Goal: Task Accomplishment & Management: Complete application form

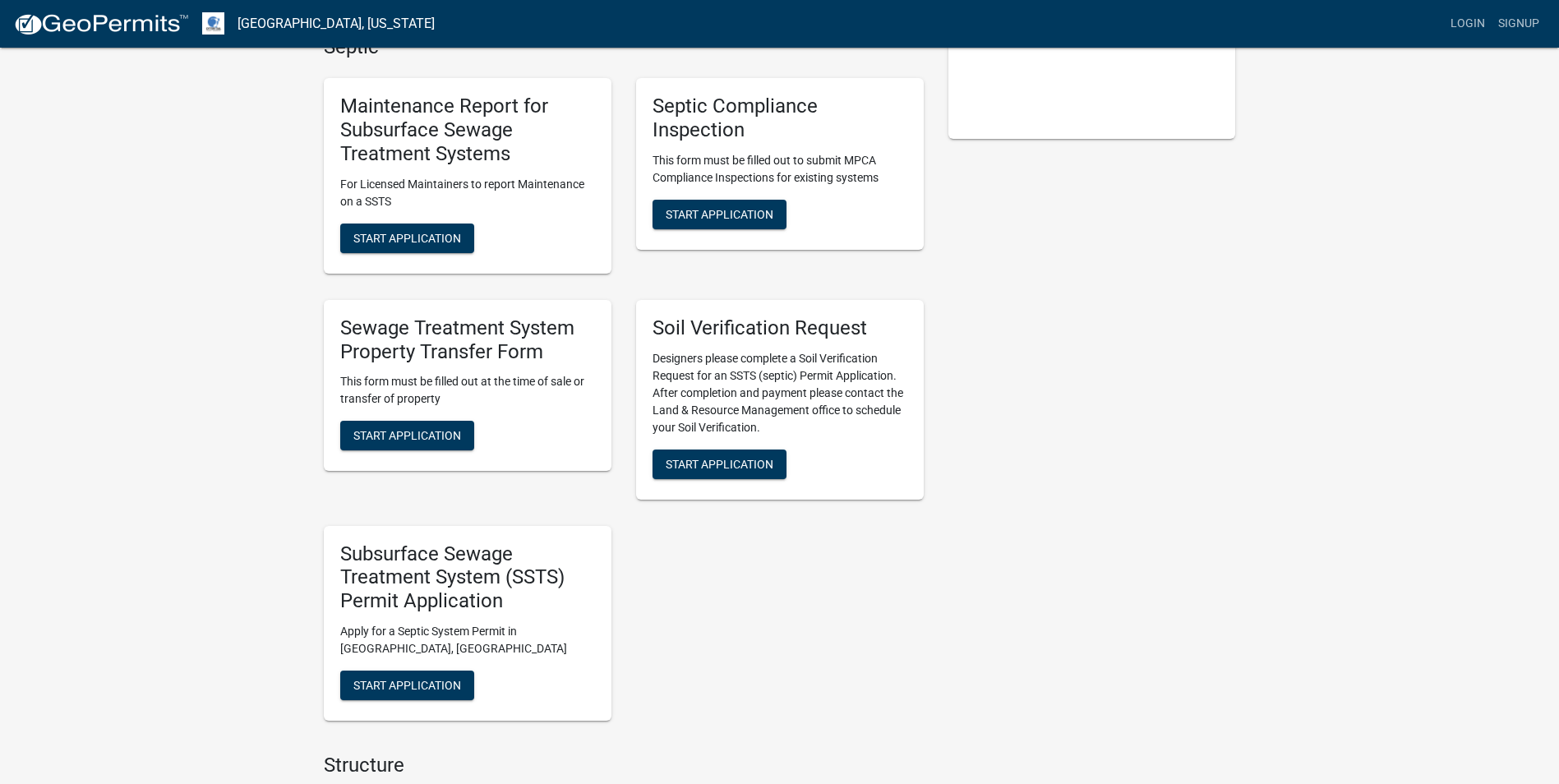
scroll to position [328, 0]
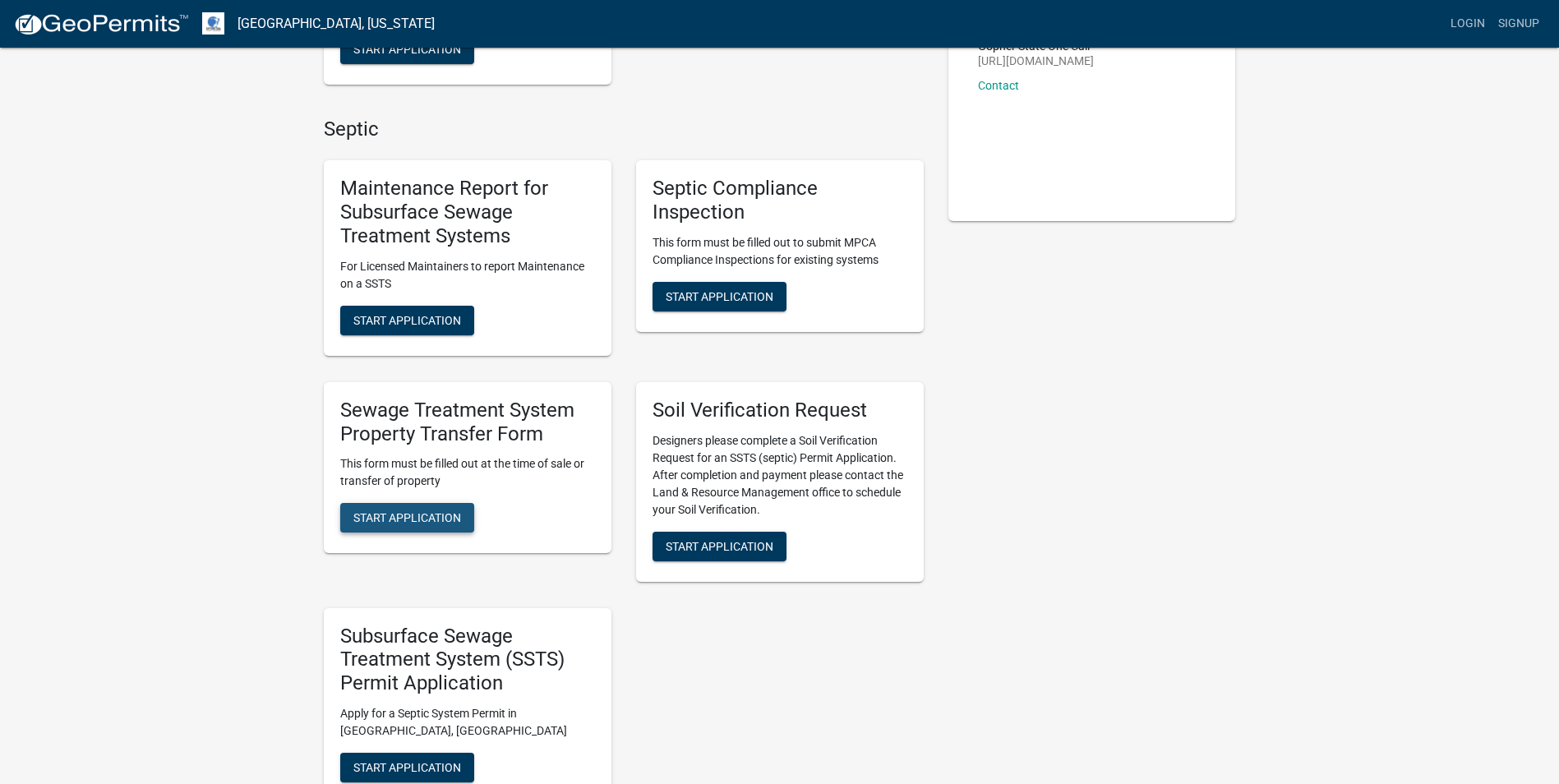
click at [397, 522] on span "Start Application" at bounding box center [407, 517] width 107 height 13
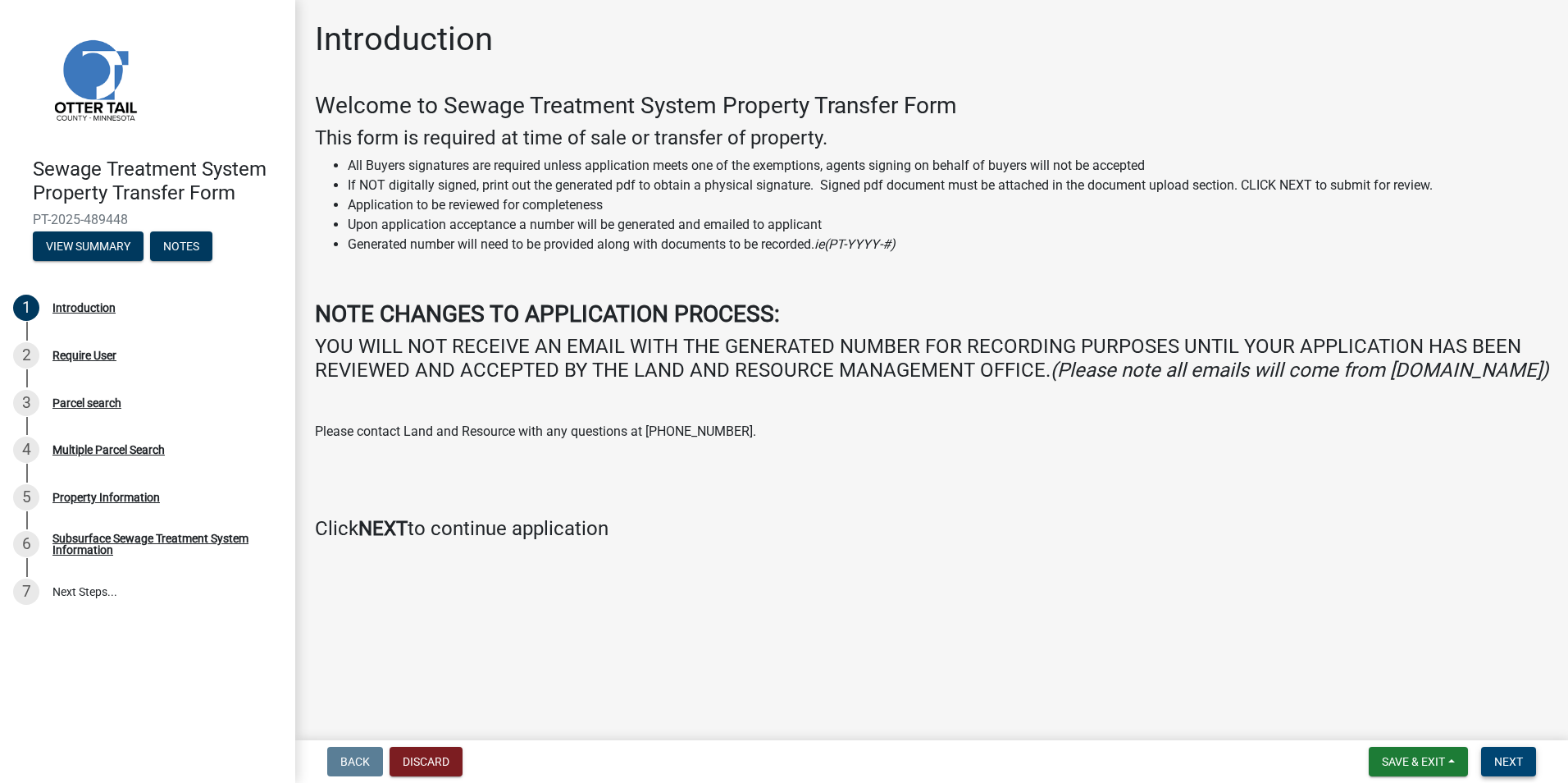
click at [1525, 762] on button "Next" at bounding box center [1508, 761] width 55 height 30
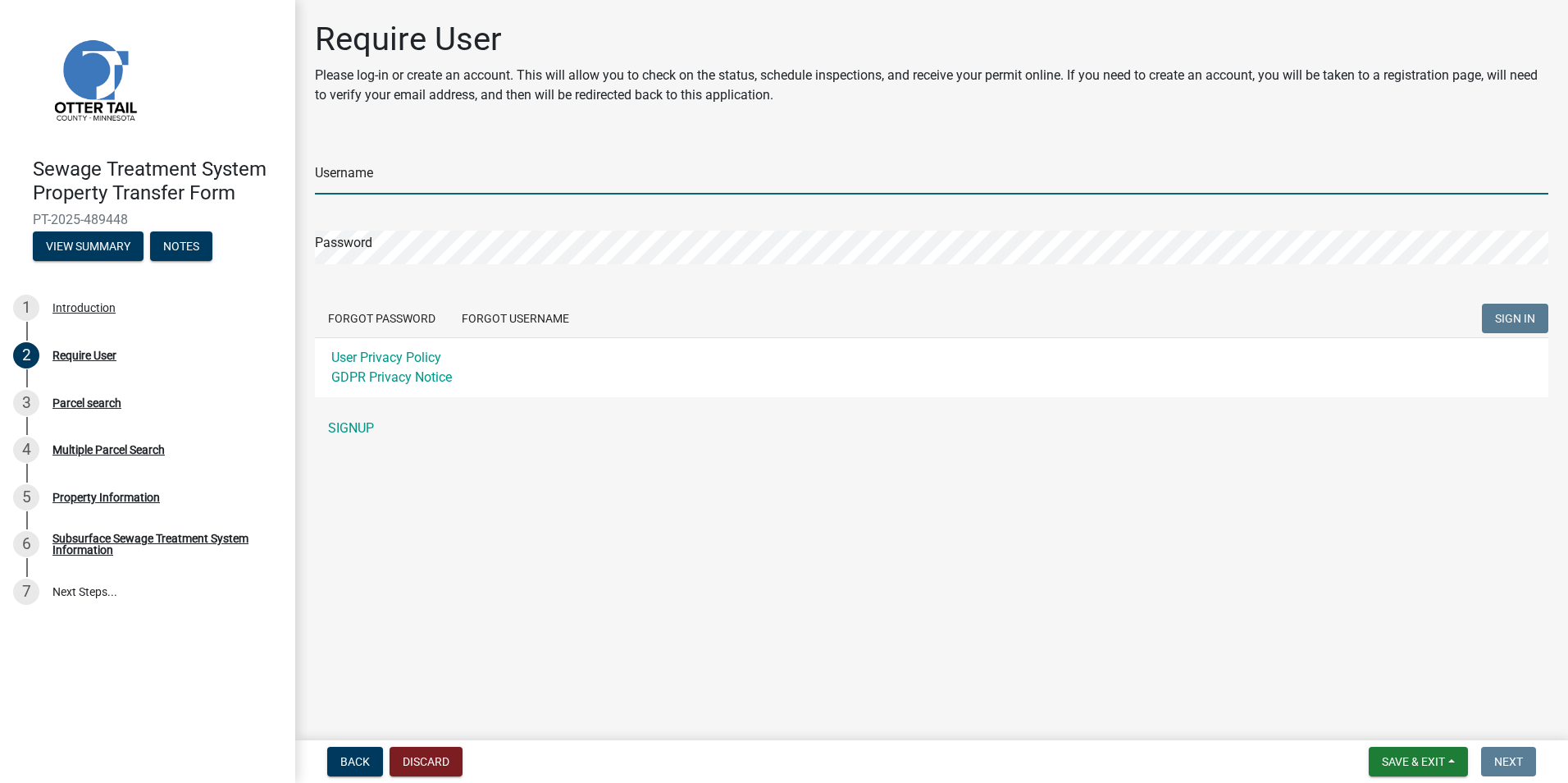
click at [367, 176] on input "Username" at bounding box center [931, 177] width 1233 height 34
type input "thedreamteam"
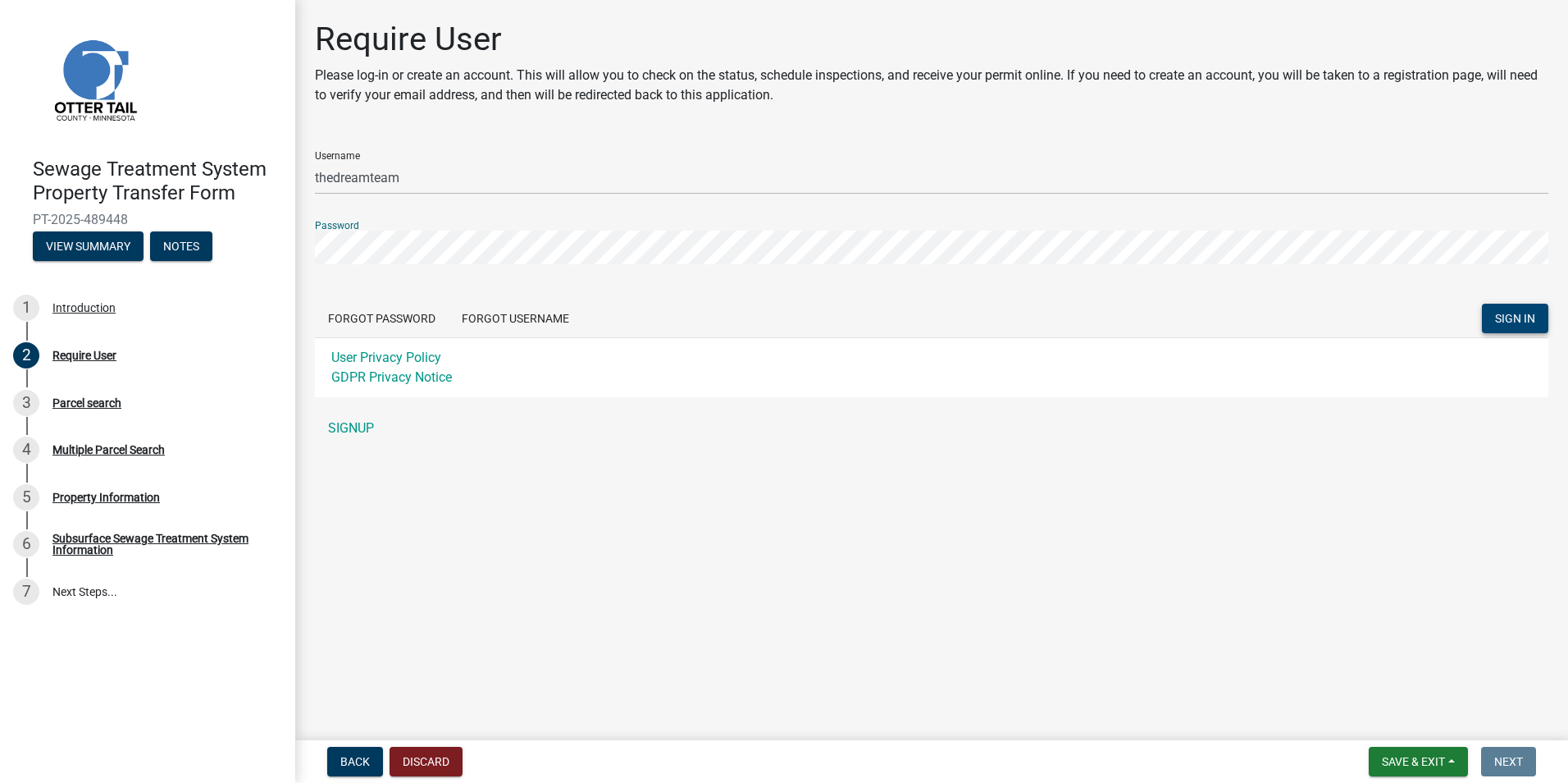
click at [1518, 322] on span "SIGN IN" at bounding box center [1515, 318] width 40 height 13
click at [1518, 316] on span "SIGN IN" at bounding box center [1515, 318] width 40 height 13
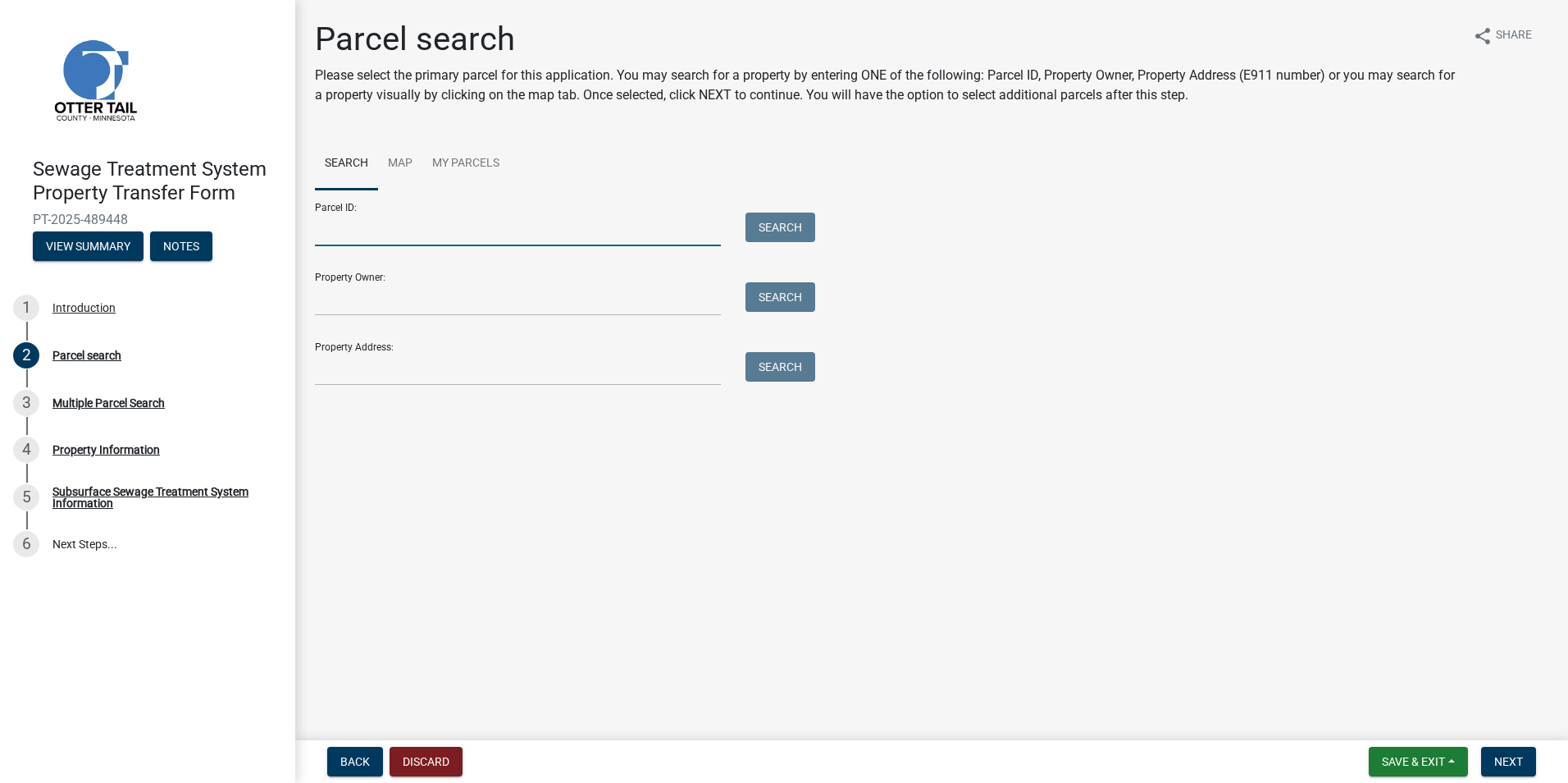
click at [362, 227] on input "Parcel ID:" at bounding box center [518, 229] width 406 height 34
click at [794, 233] on button "Search" at bounding box center [780, 228] width 70 height 30
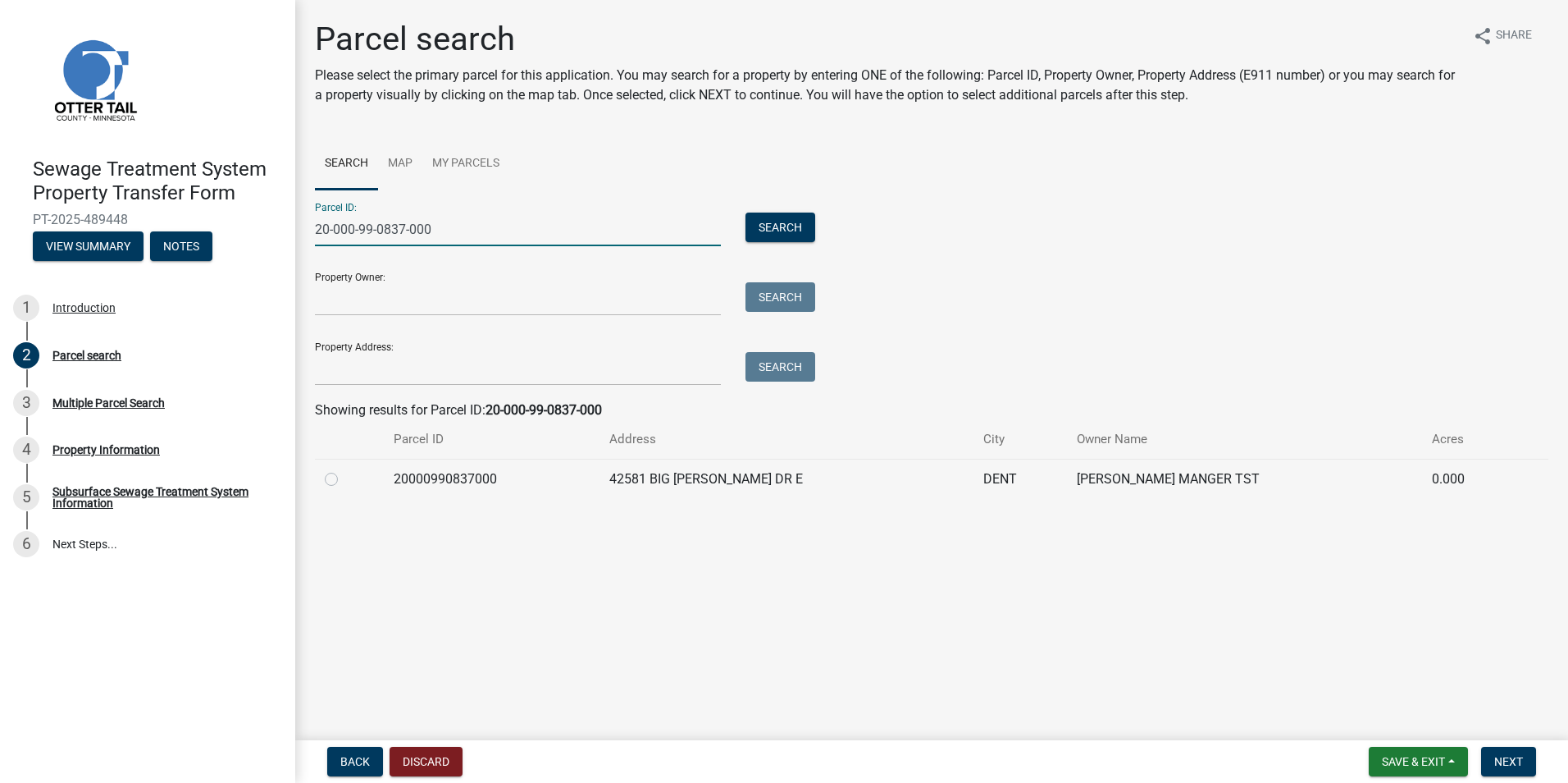
click at [447, 228] on input "20-000-99-0837-000" at bounding box center [518, 229] width 406 height 34
click at [764, 220] on button "Search" at bounding box center [780, 228] width 70 height 30
click at [480, 227] on input "20-000-99-0897-000" at bounding box center [518, 229] width 406 height 34
drag, startPoint x: 436, startPoint y: 222, endPoint x: 182, endPoint y: 201, distance: 254.9
click at [182, 201] on div "Sewage Treatment System Property Transfer Form PT-2025-489448 View Summary Note…" at bounding box center [784, 392] width 1568 height 783
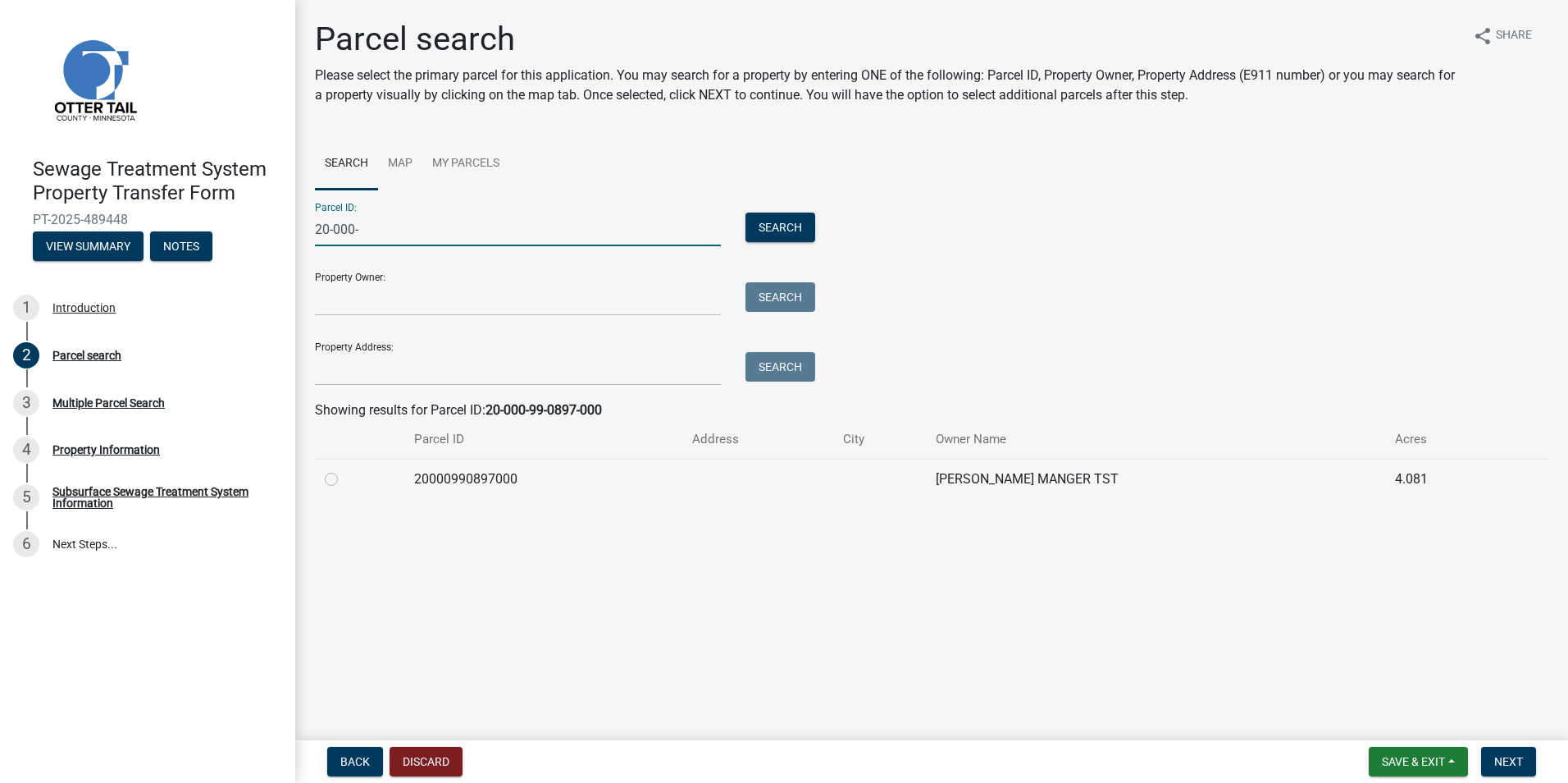
type input "20-000-99-0837-000"
click at [776, 229] on button "Search" at bounding box center [780, 228] width 70 height 30
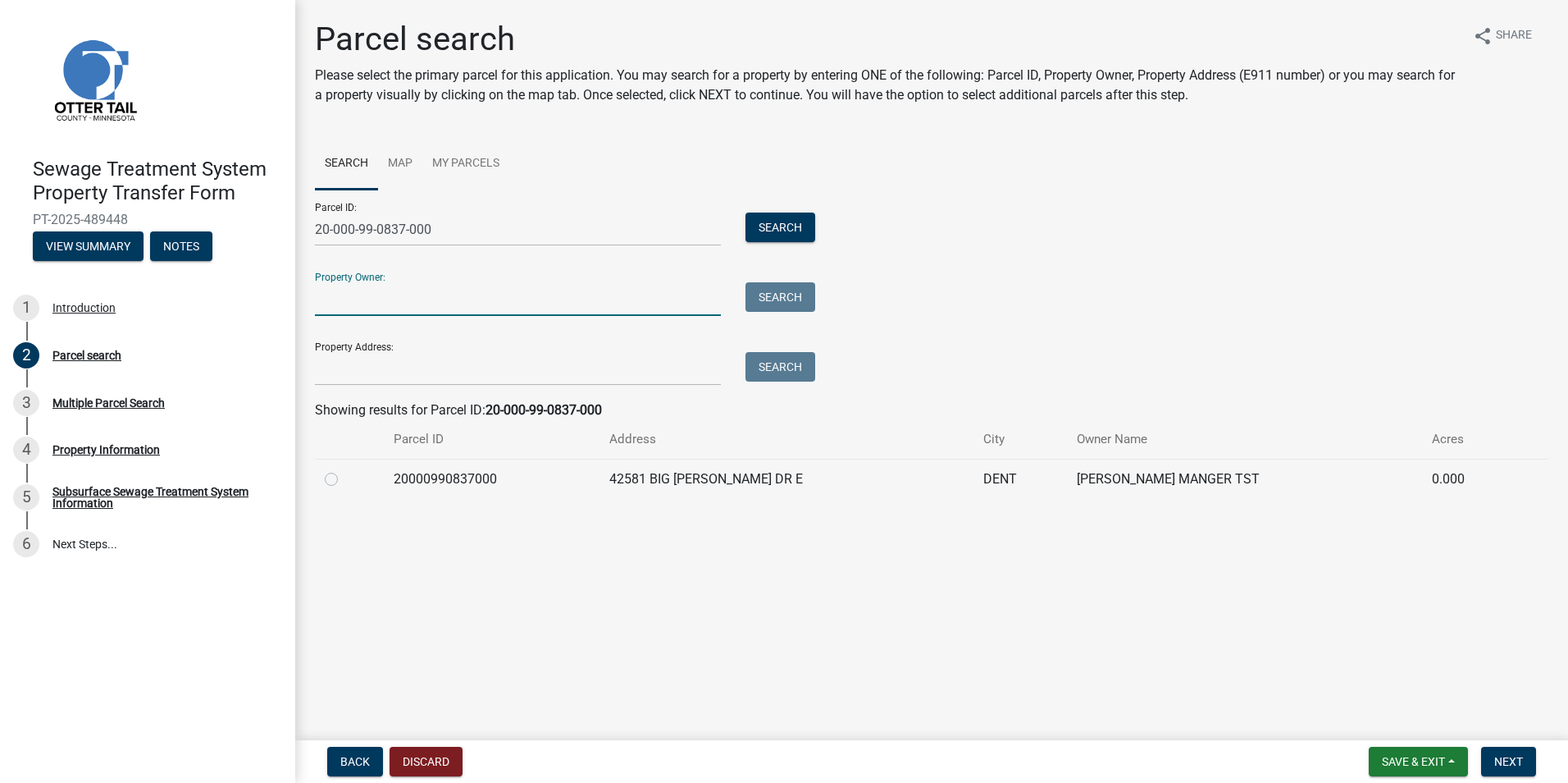
click at [422, 295] on input "Property Owner:" at bounding box center [518, 299] width 406 height 34
click at [619, 257] on form "Parcel ID: 20-000-99-0837-000 Search Property Owner: Search Property Address: S…" at bounding box center [560, 287] width 492 height 196
click at [455, 292] on input "Property Owner:" at bounding box center [518, 299] width 406 height 34
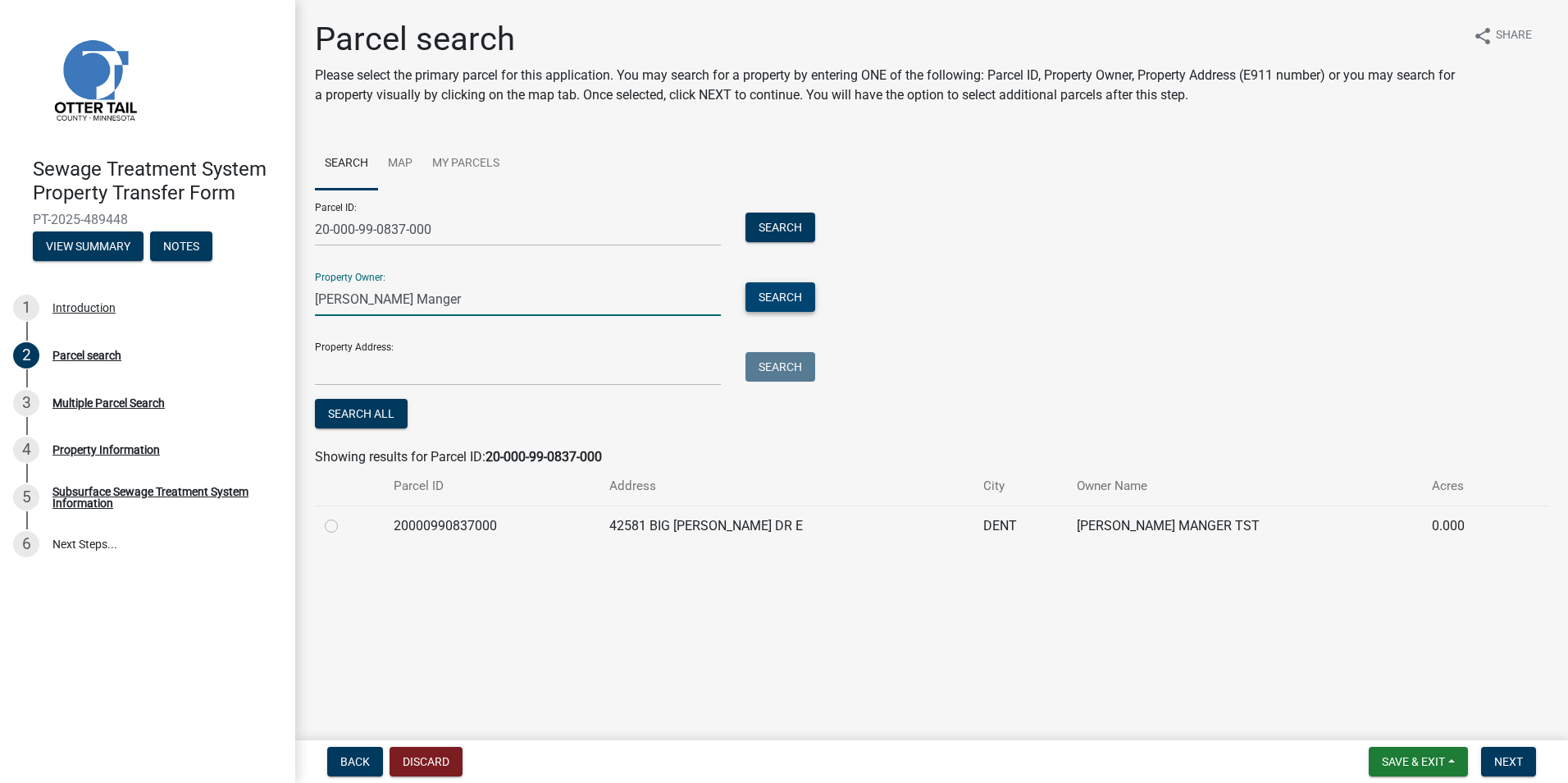
type input "[PERSON_NAME] Manger"
click at [778, 296] on button "Search" at bounding box center [780, 297] width 70 height 30
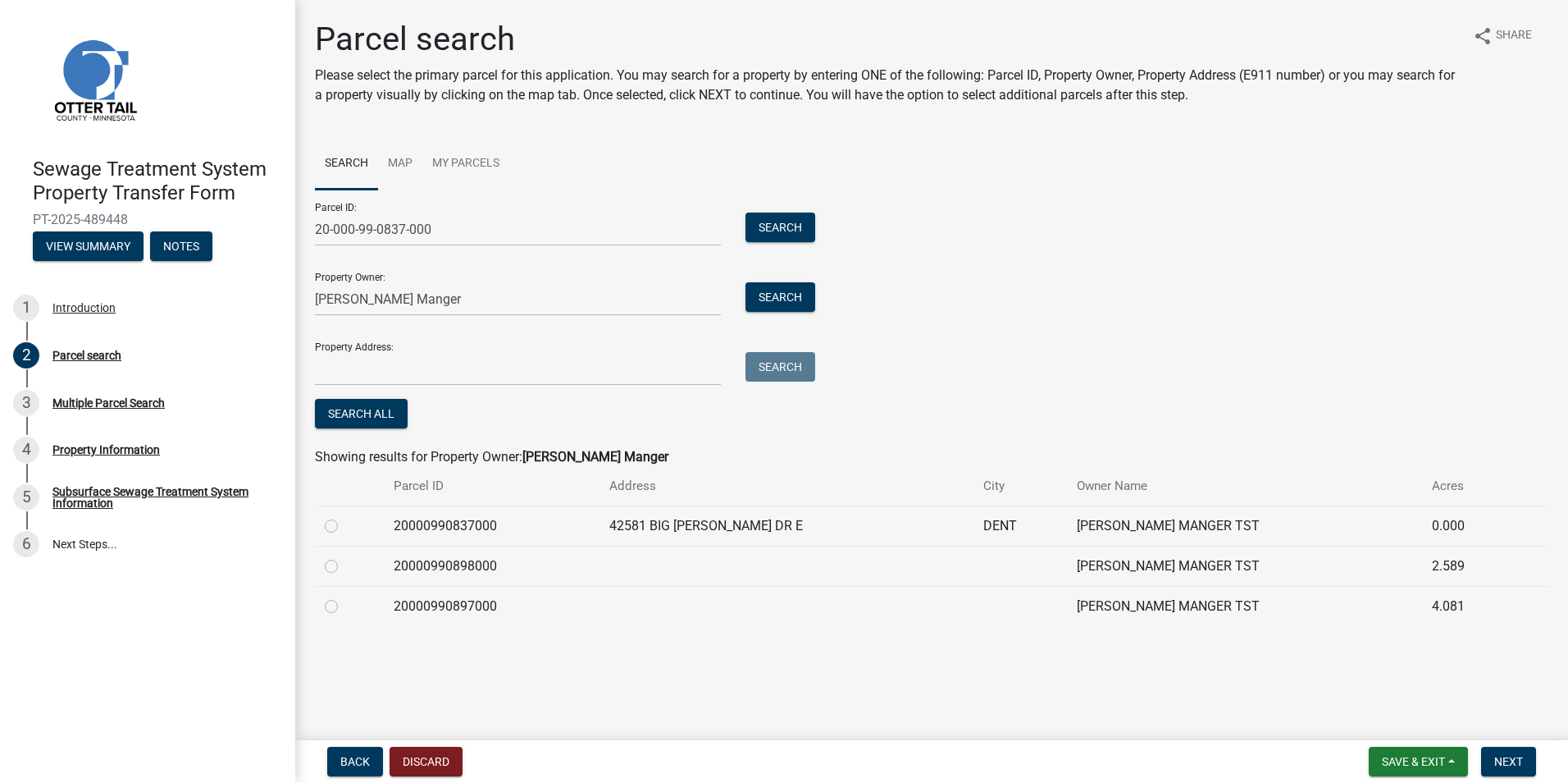
click at [344, 516] on label at bounding box center [344, 516] width 0 height 0
click at [344, 521] on input "radio" at bounding box center [350, 521] width 10 height 10
radio input "true"
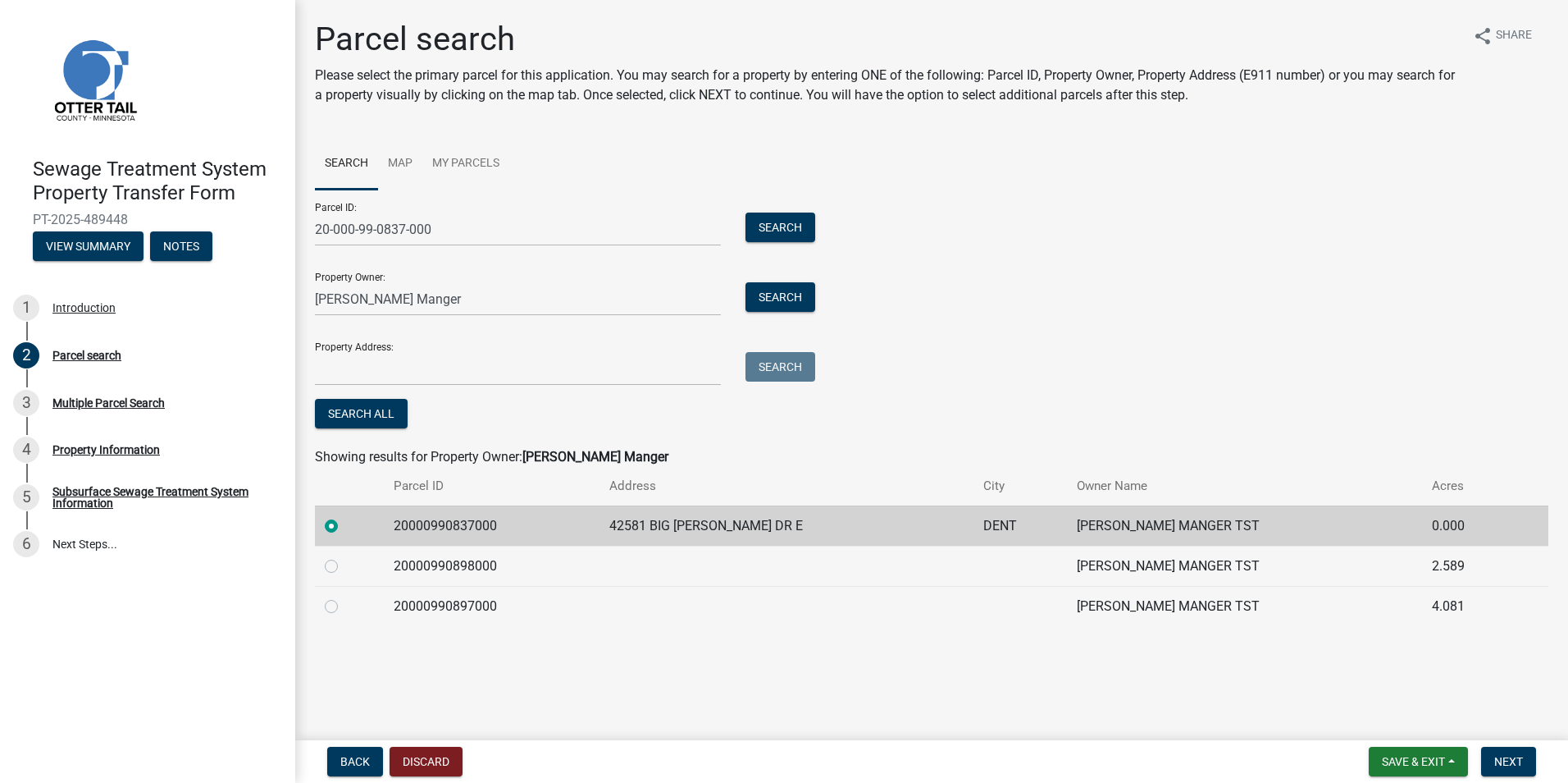
click at [344, 596] on label at bounding box center [344, 596] width 0 height 0
click at [344, 604] on input "radio" at bounding box center [350, 602] width 10 height 10
radio input "true"
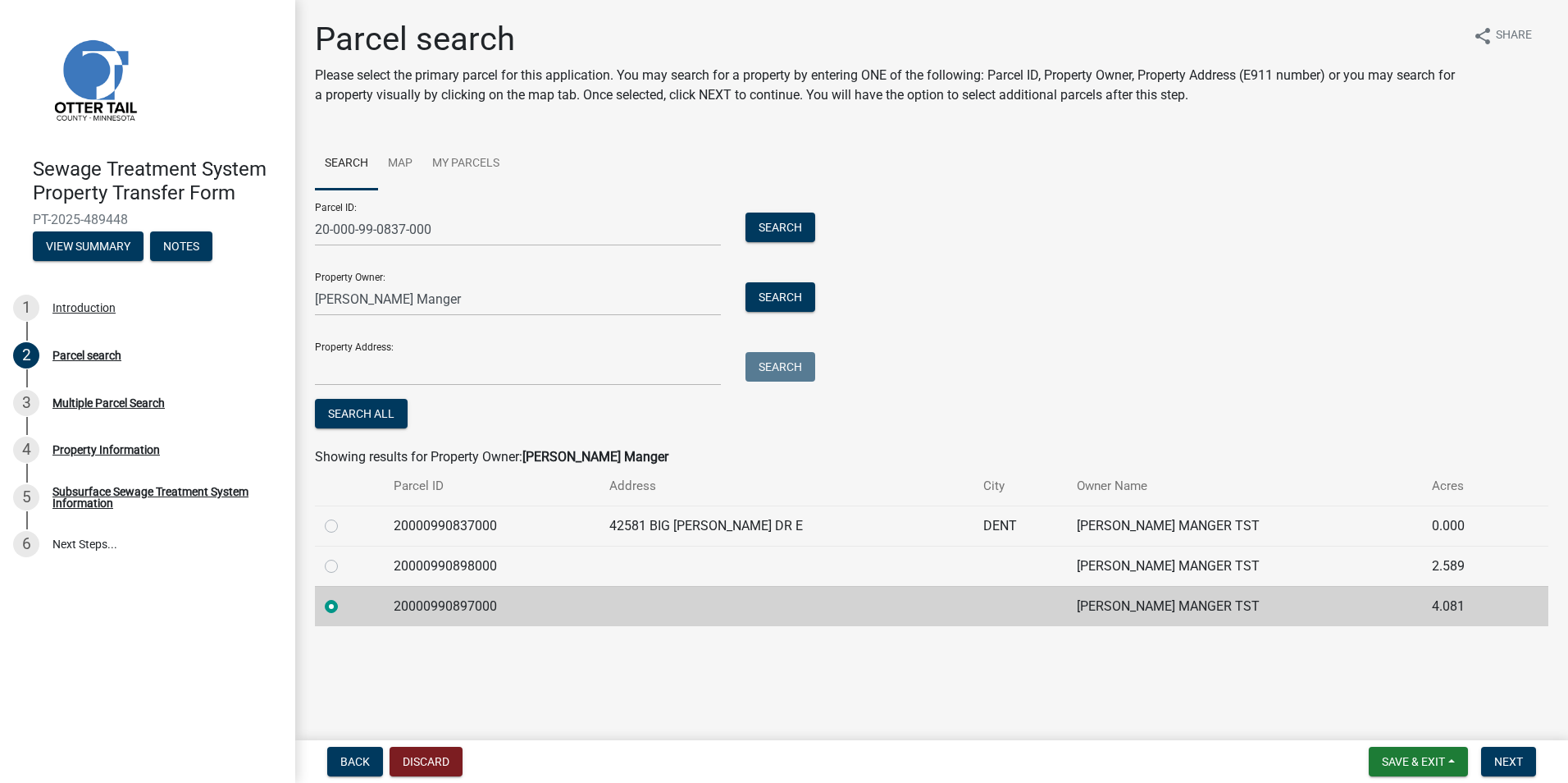
click at [322, 521] on td at bounding box center [349, 526] width 69 height 40
click at [344, 516] on label at bounding box center [344, 516] width 0 height 0
click at [344, 524] on input "radio" at bounding box center [350, 521] width 10 height 10
radio input "true"
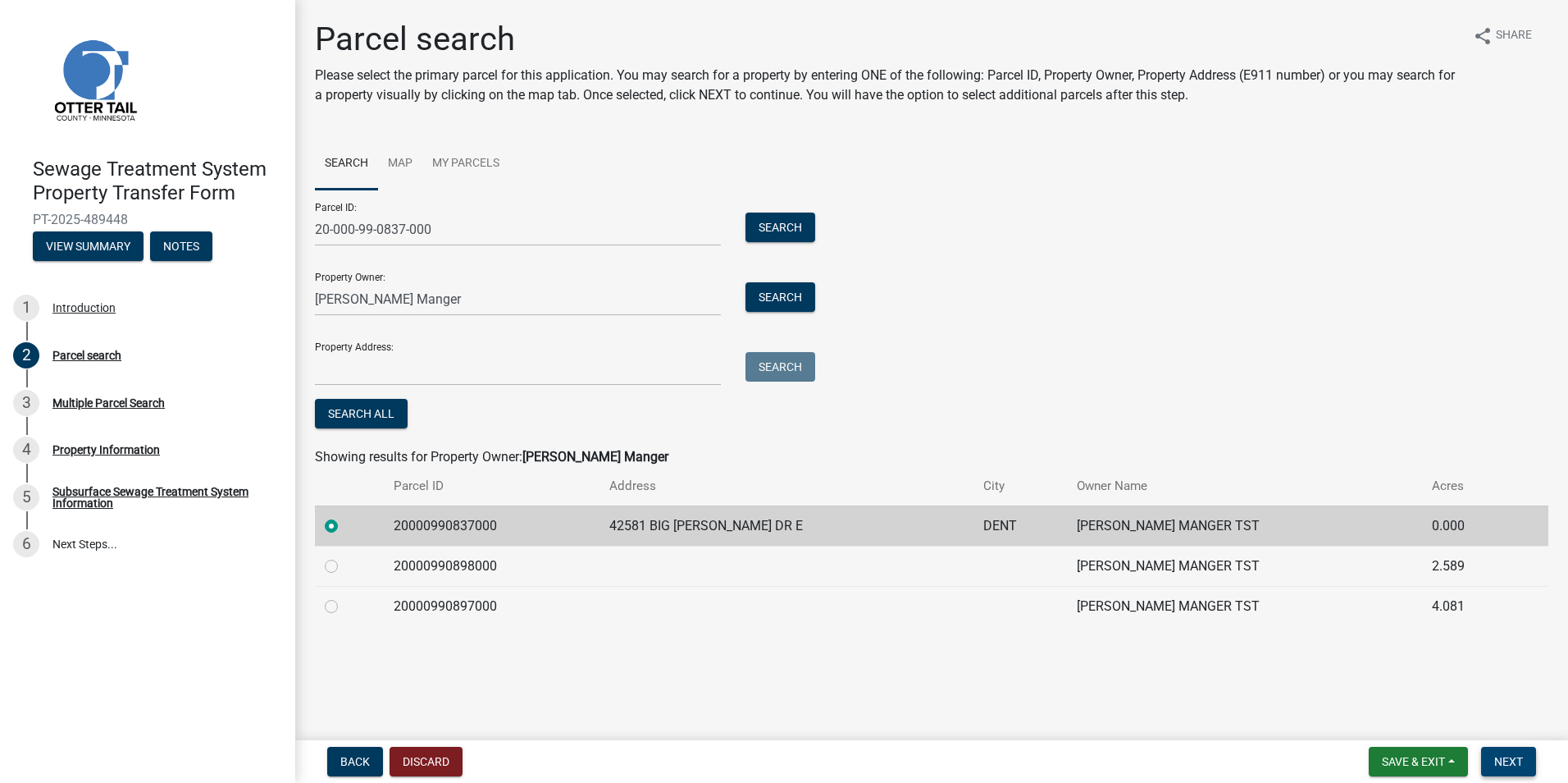
click at [1509, 766] on span "Next" at bounding box center [1509, 761] width 29 height 13
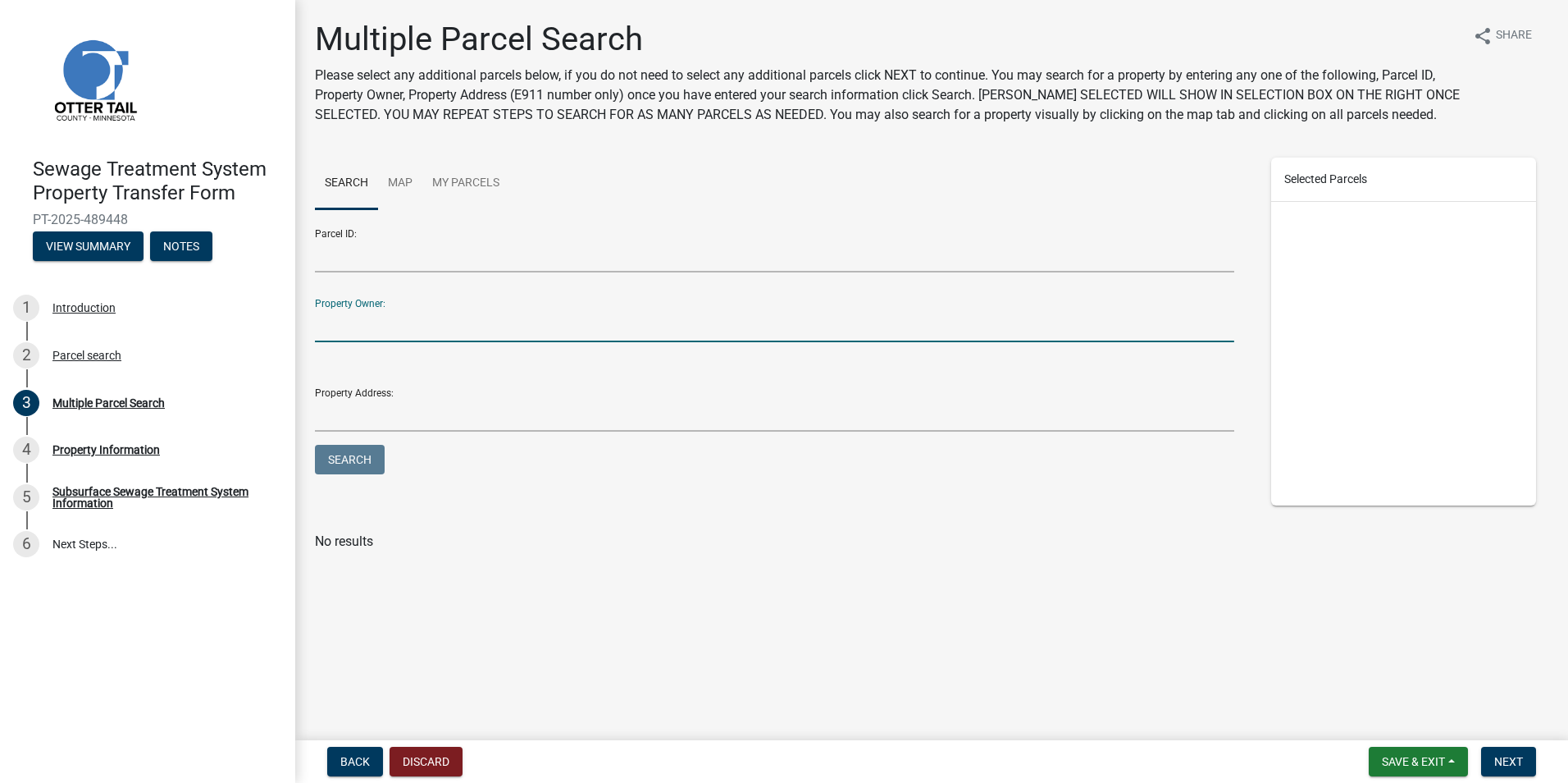
click at [365, 321] on input "Property Owner:" at bounding box center [774, 325] width 920 height 34
type input "[PERSON_NAME] manger"
click at [360, 466] on button "Search" at bounding box center [350, 460] width 70 height 30
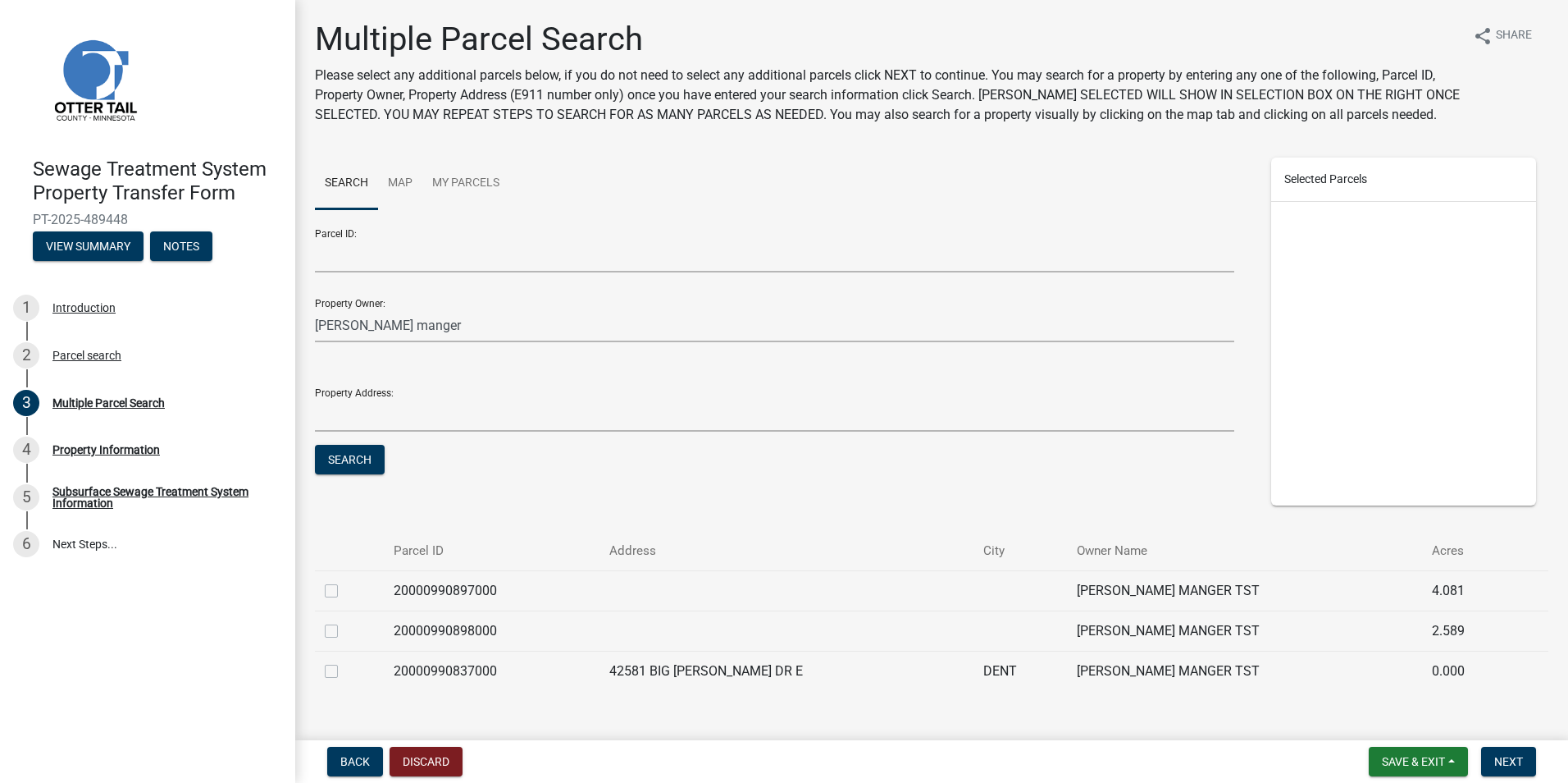
click at [344, 661] on label at bounding box center [344, 661] width 0 height 0
click at [344, 672] on input "checkbox" at bounding box center [350, 666] width 10 height 10
checkbox input "true"
click at [1441, 757] on span "Save & Exit" at bounding box center [1414, 761] width 63 height 13
click at [1529, 760] on button "Next" at bounding box center [1508, 761] width 55 height 30
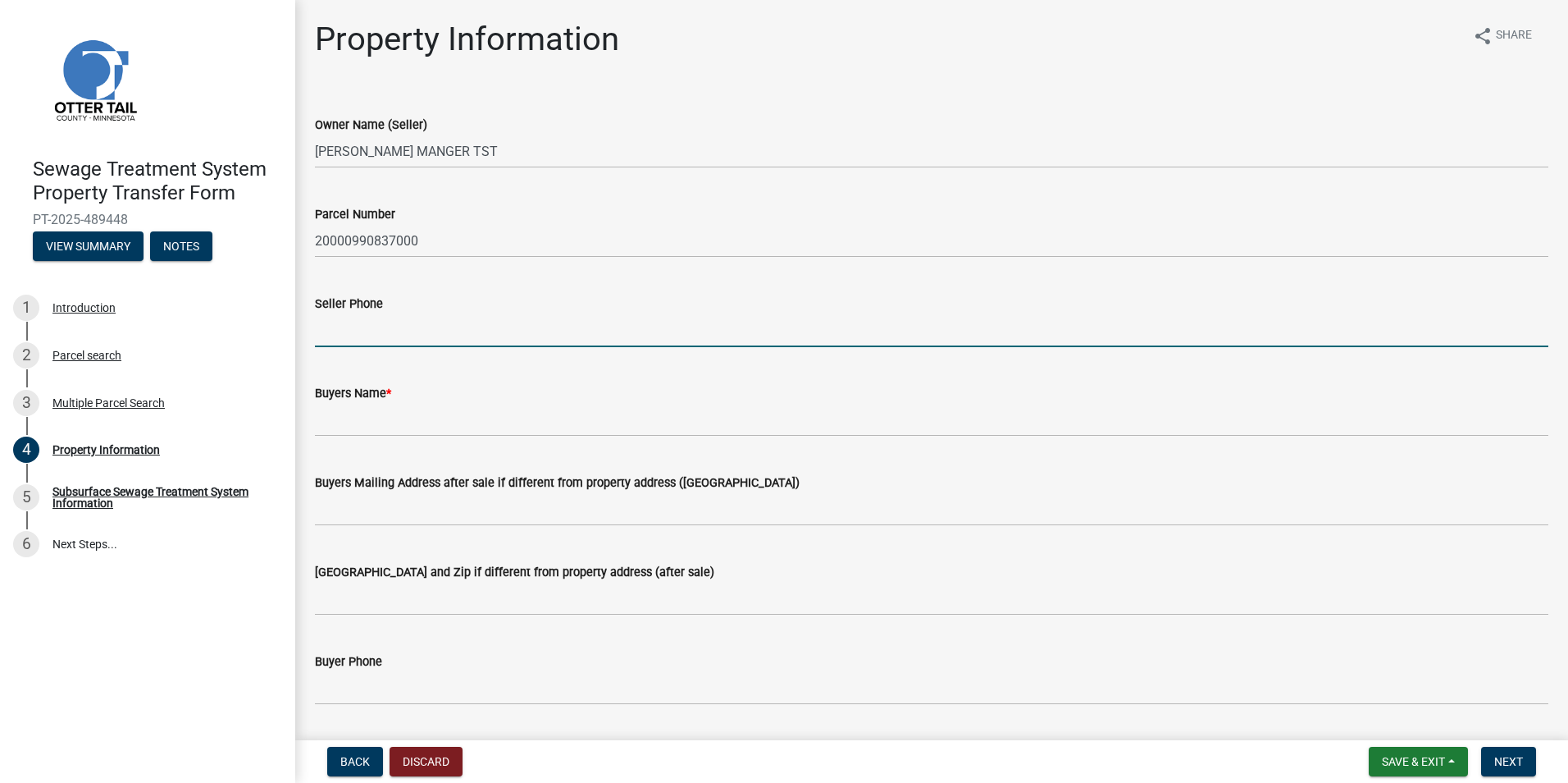
click at [432, 325] on input "Seller Phone" at bounding box center [931, 330] width 1233 height 34
type input "[PHONE_NUMBER]"
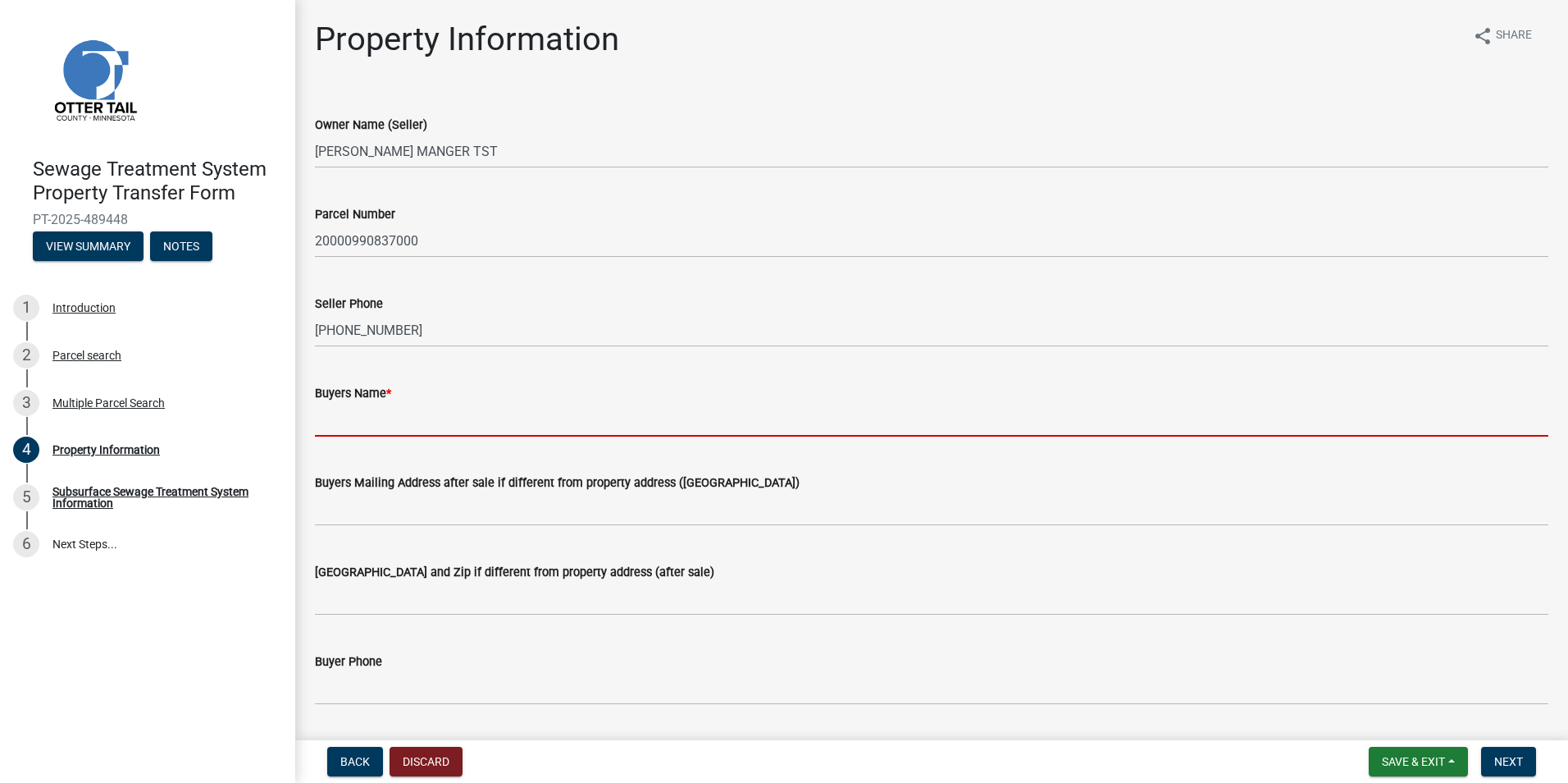
click at [365, 420] on input "Buyers Name *" at bounding box center [931, 419] width 1233 height 34
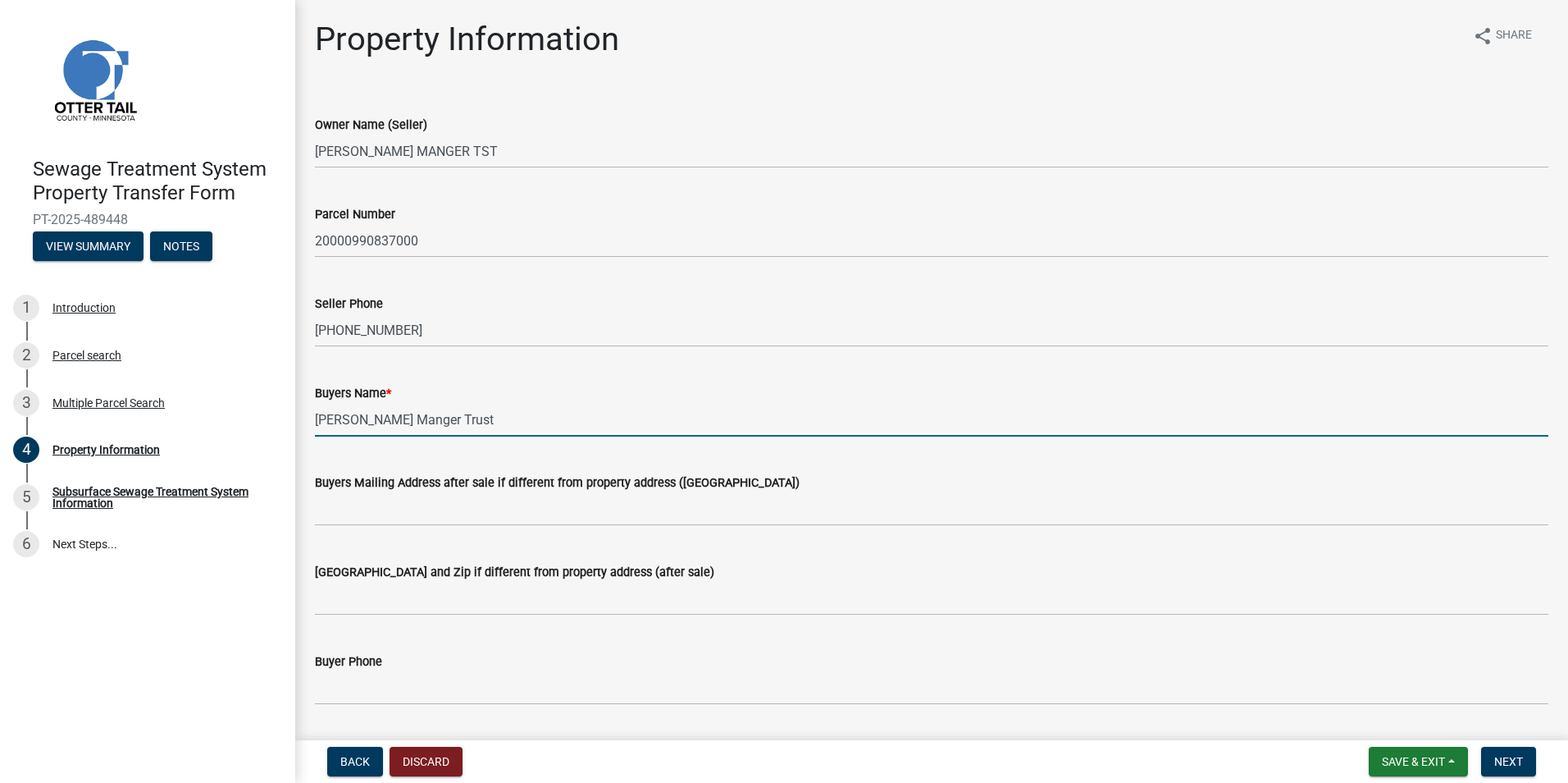
type input "[PERSON_NAME] Manger Trust"
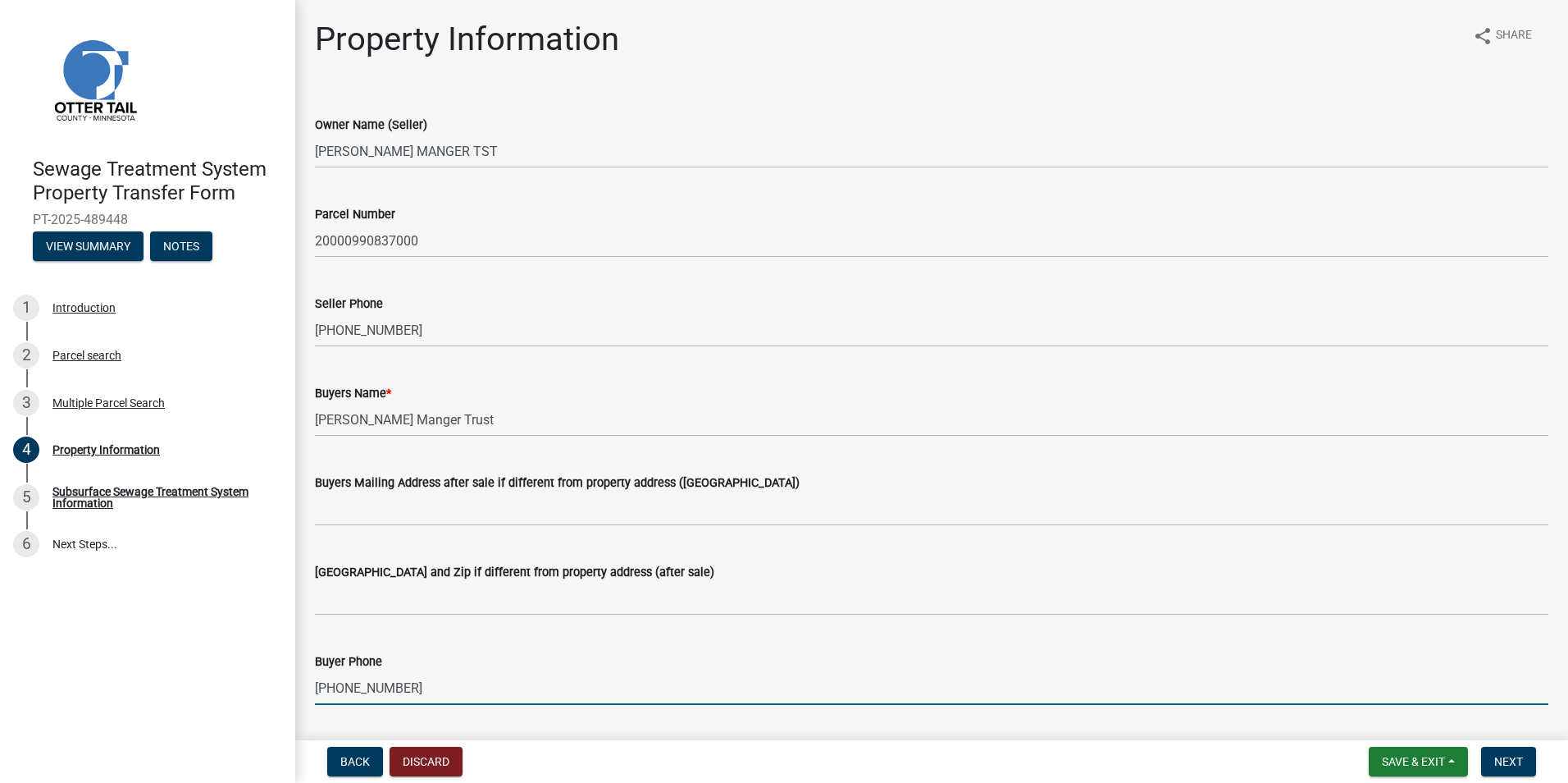
type input "[PHONE_NUMBER]"
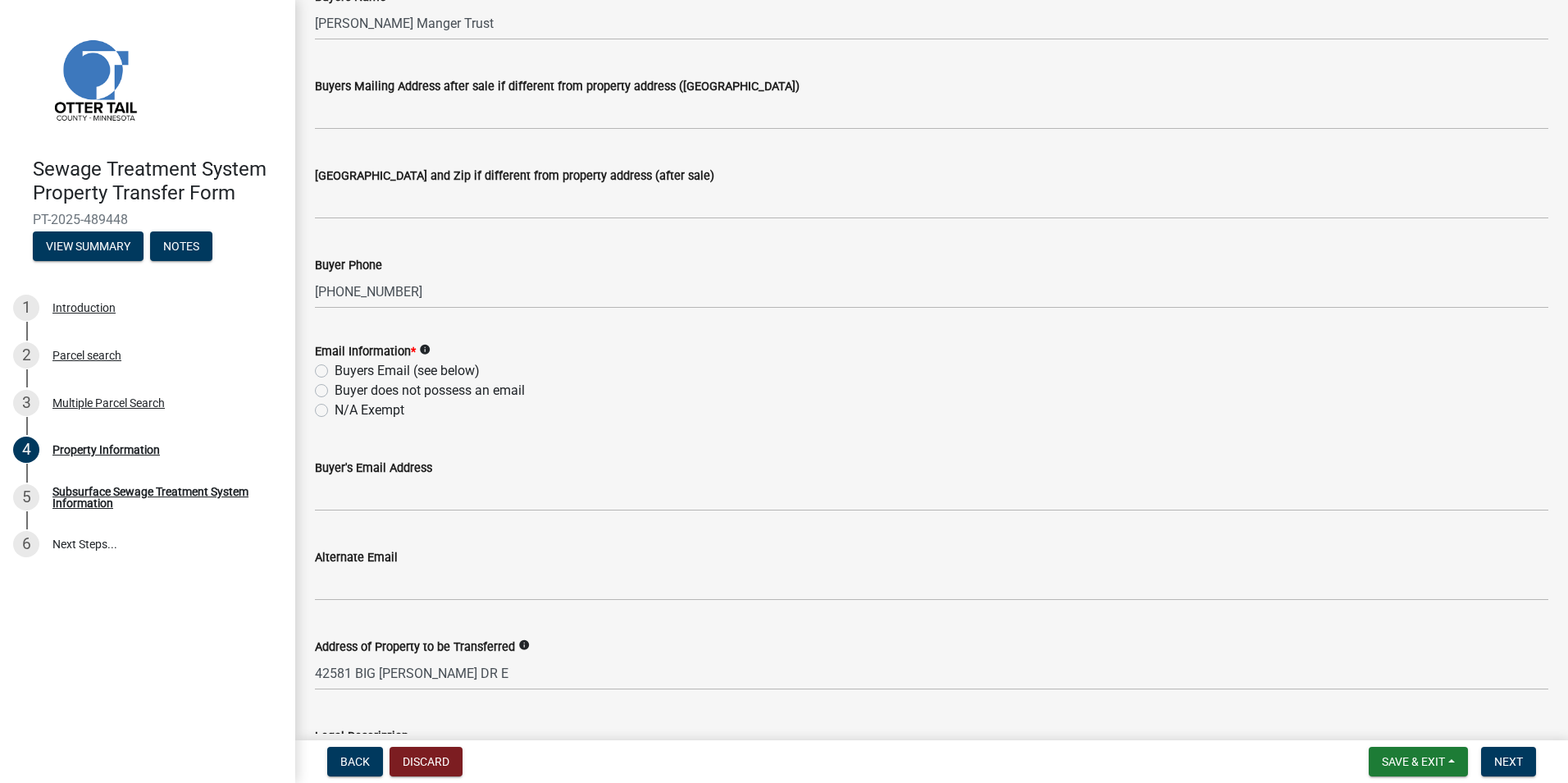
click at [335, 393] on label "Buyer does not possess an email" at bounding box center [430, 391] width 190 height 20
click at [335, 392] on input "Buyer does not possess an email" at bounding box center [340, 386] width 10 height 10
radio input "true"
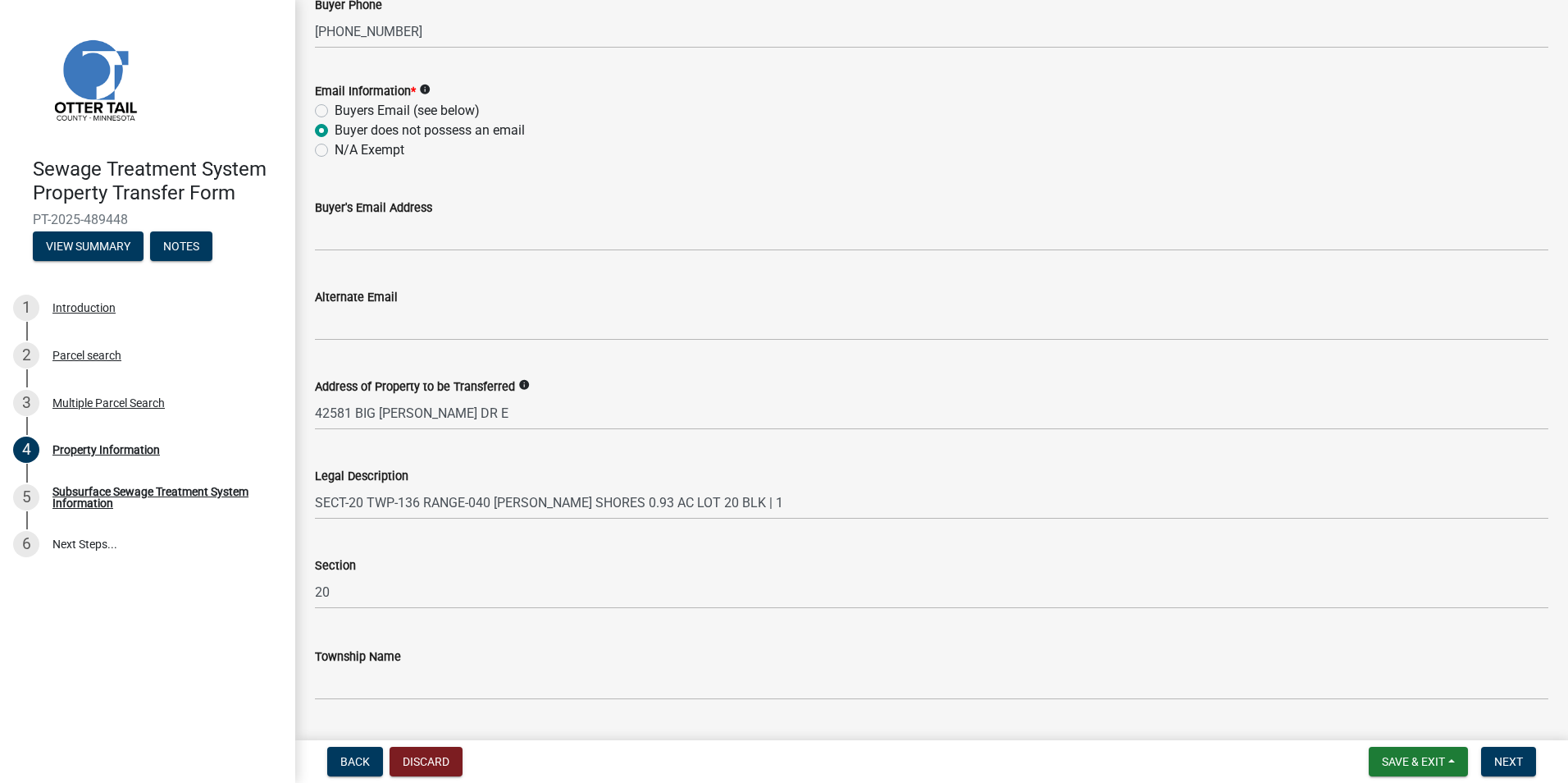
scroll to position [700, 0]
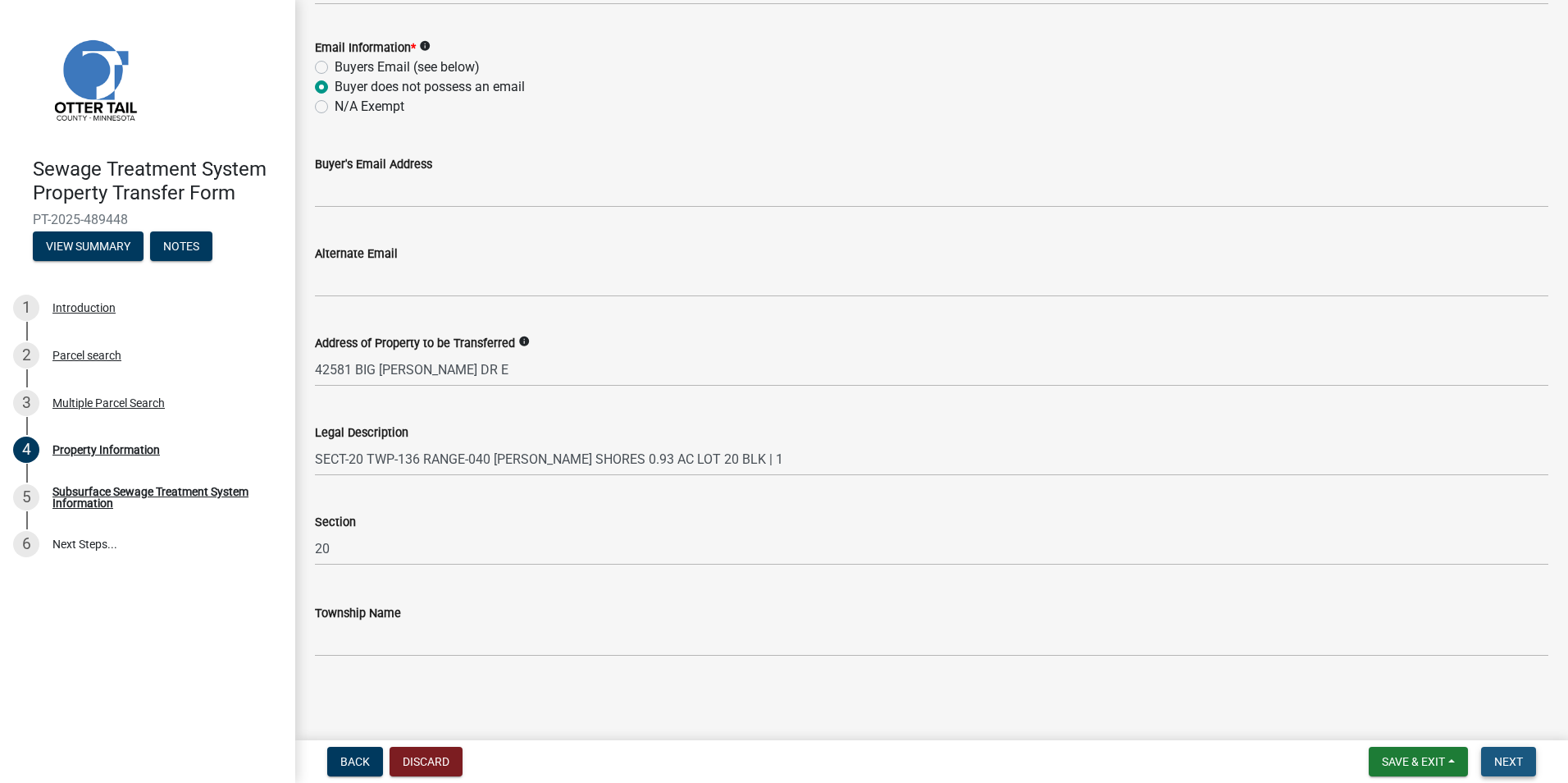
click at [1509, 760] on span "Next" at bounding box center [1509, 761] width 29 height 13
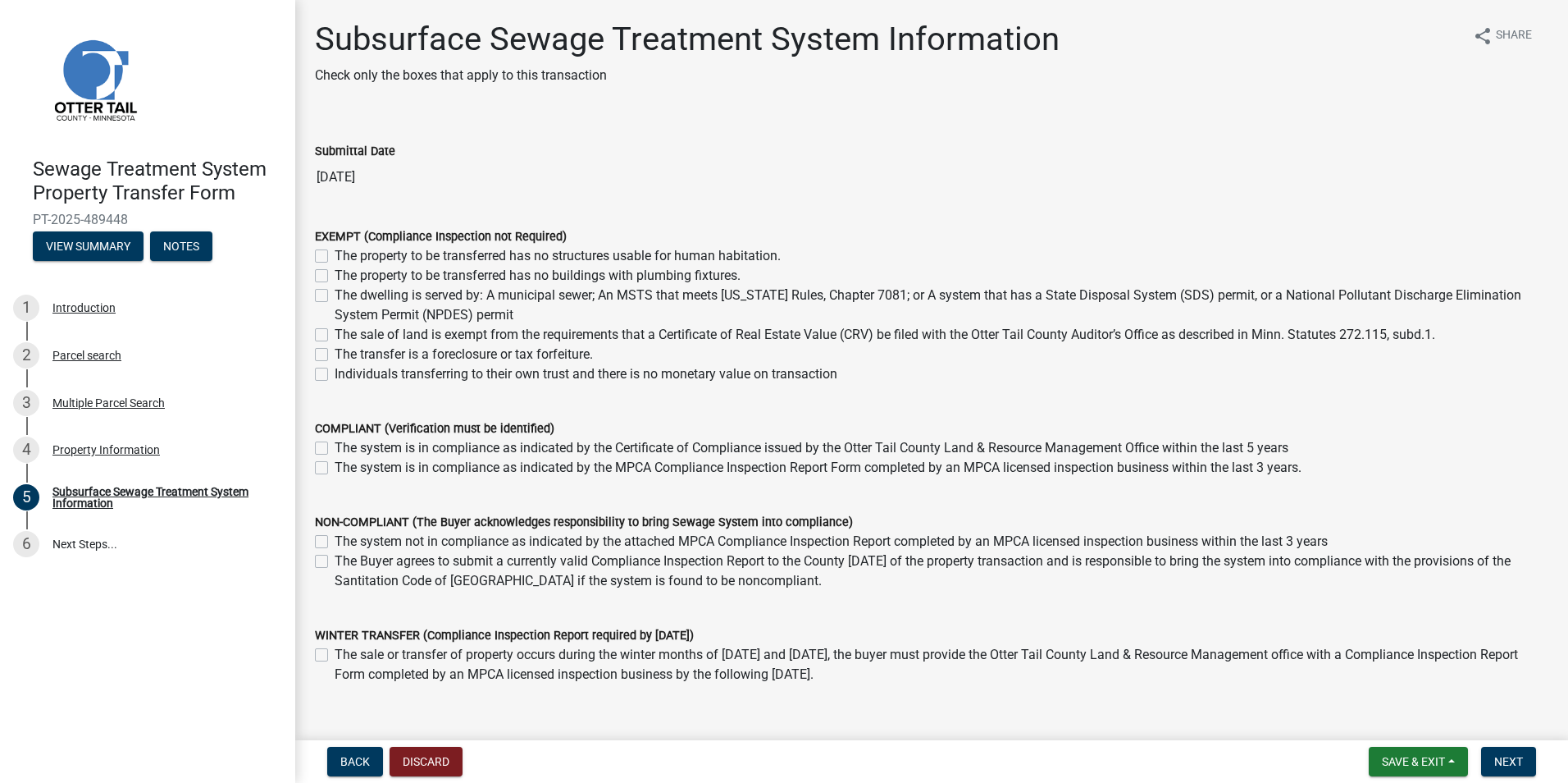
drag, startPoint x: 325, startPoint y: 371, endPoint x: 432, endPoint y: 455, distance: 136.0
click at [335, 371] on label "Individuals transferring to their own trust and there is no monetary value on t…" at bounding box center [586, 374] width 503 height 20
click at [335, 371] on input "Individuals transferring to their own trust and there is no monetary value on t…" at bounding box center [340, 370] width 10 height 10
checkbox input "true"
checkbox input "false"
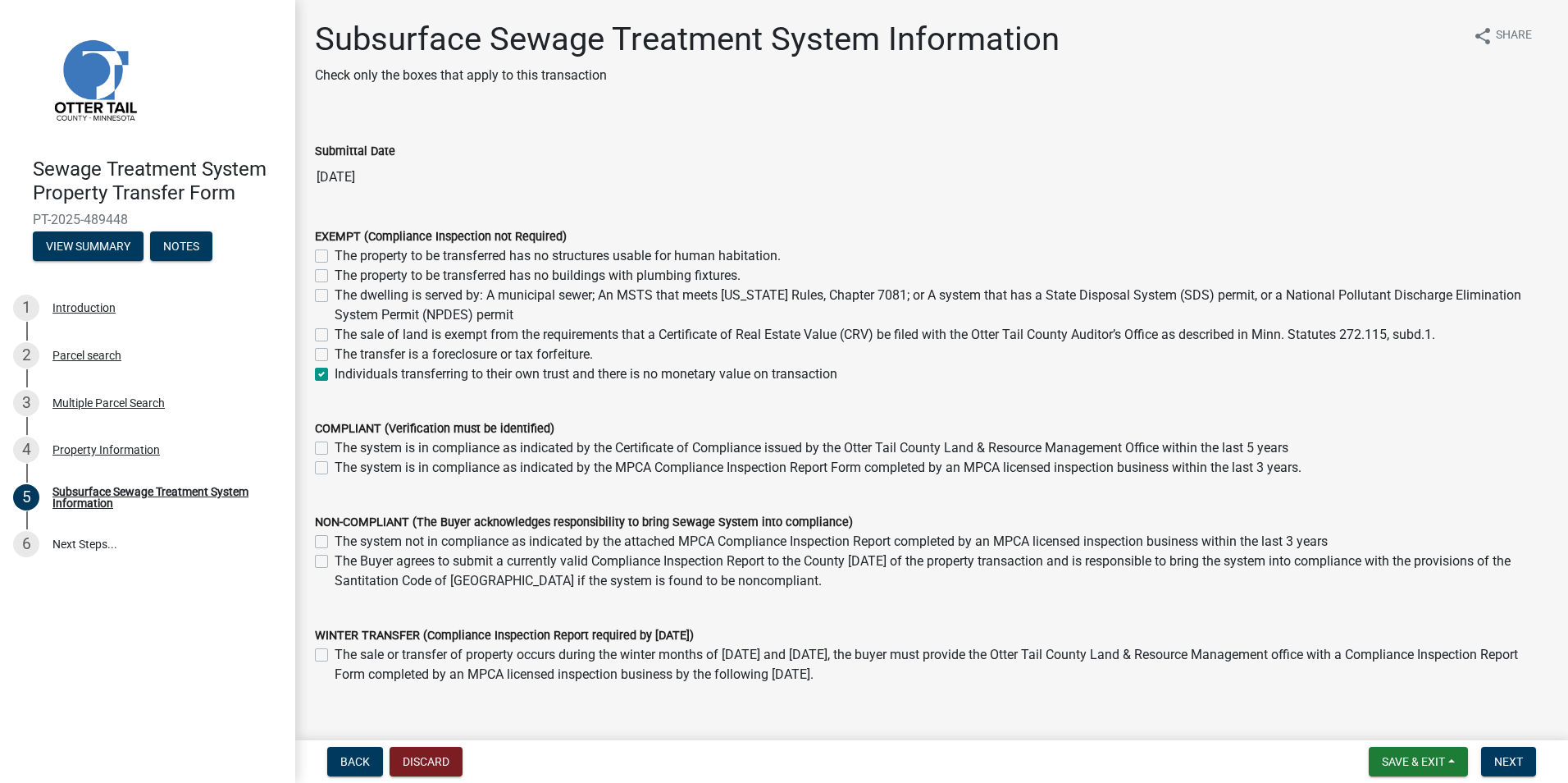
checkbox input "false"
checkbox input "true"
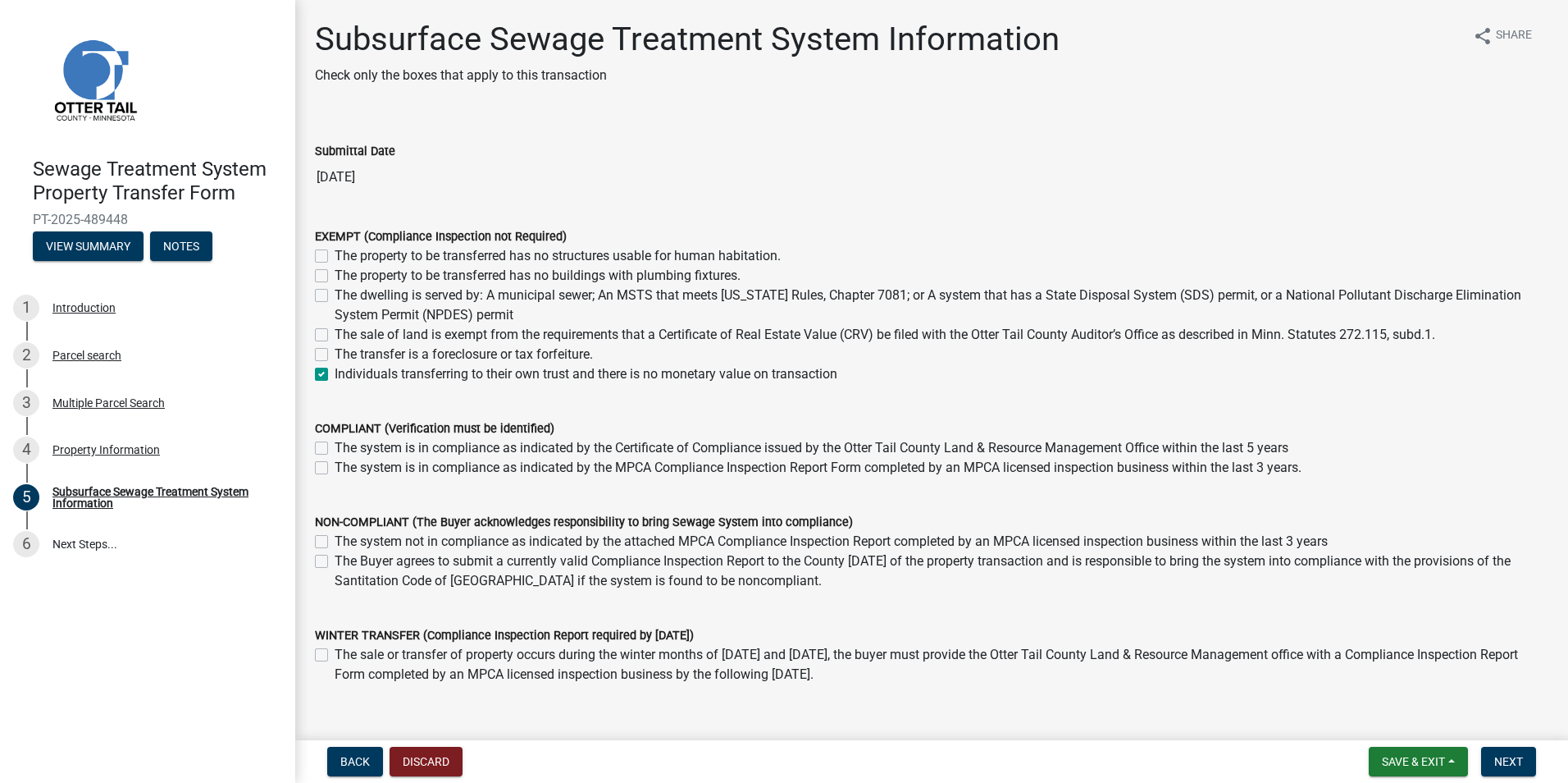
scroll to position [82, 0]
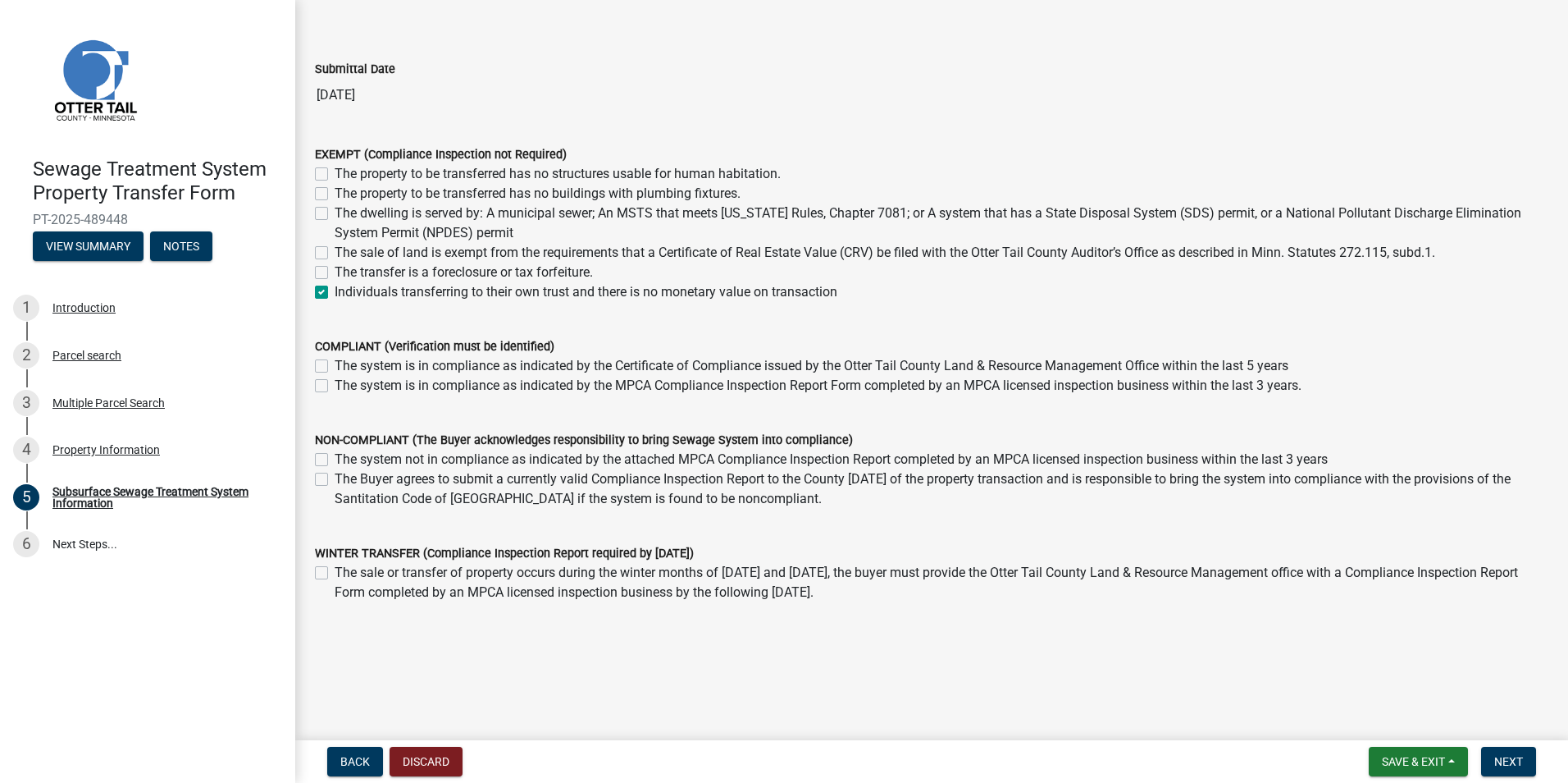
click at [335, 384] on label "The system is in compliance as indicated by the MPCA Compliance Inspection Repo…" at bounding box center [818, 385] width 967 height 20
click at [335, 384] on input "The system is in compliance as indicated by the MPCA Compliance Inspection Repo…" at bounding box center [340, 381] width 10 height 10
checkbox input "true"
checkbox input "false"
checkbox input "true"
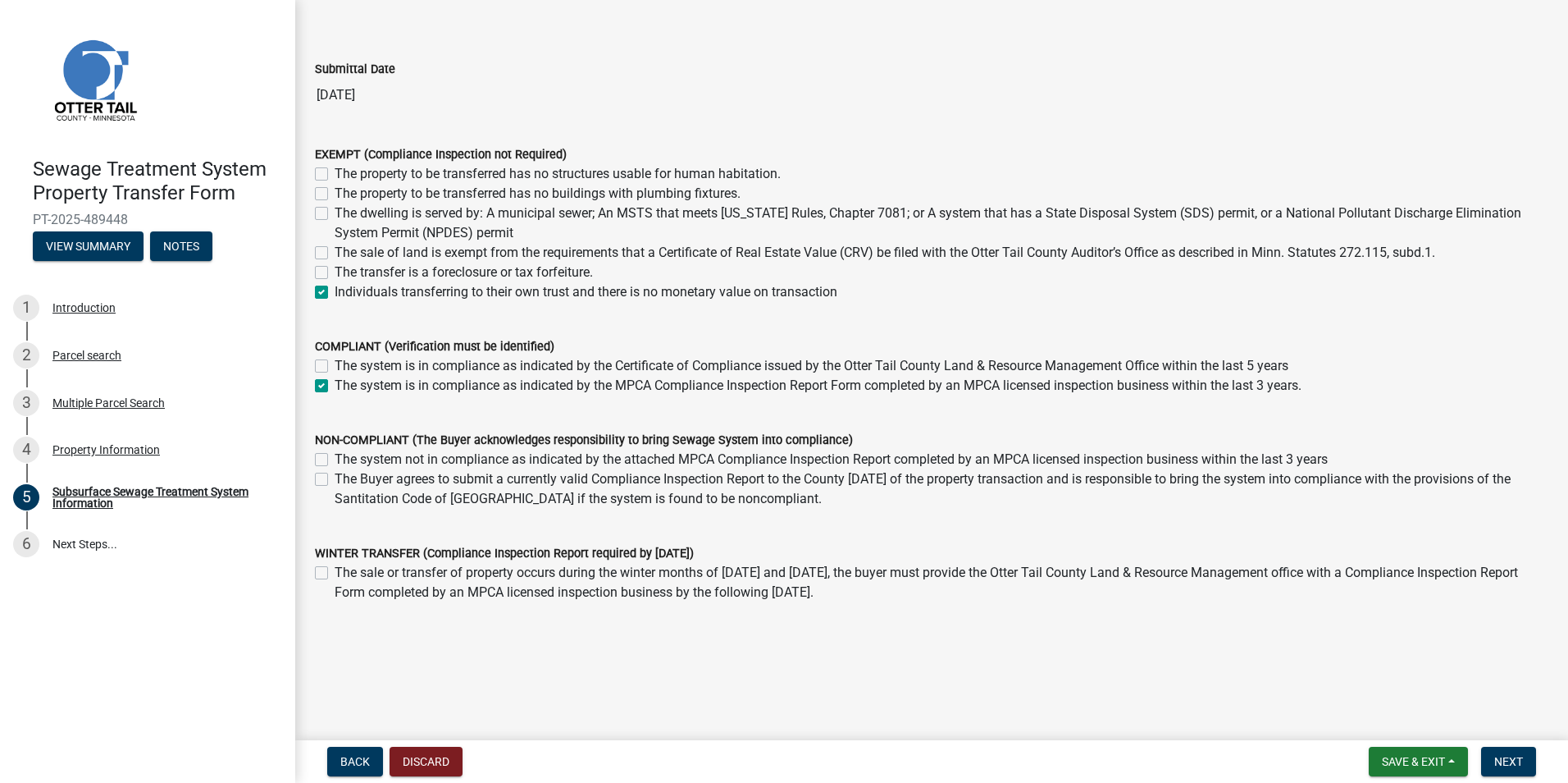
click at [370, 368] on label "The system is in compliance as indicated by the Certificate of Compliance issue…" at bounding box center [811, 365] width 954 height 20
click at [345, 367] on input "The system is in compliance as indicated by the Certificate of Compliance issue…" at bounding box center [340, 361] width 10 height 10
checkbox input "true"
click at [335, 385] on label "The system is in compliance as indicated by the MPCA Compliance Inspection Repo…" at bounding box center [818, 385] width 967 height 20
click at [335, 385] on input "The system is in compliance as indicated by the MPCA Compliance Inspection Repo…" at bounding box center [340, 381] width 10 height 10
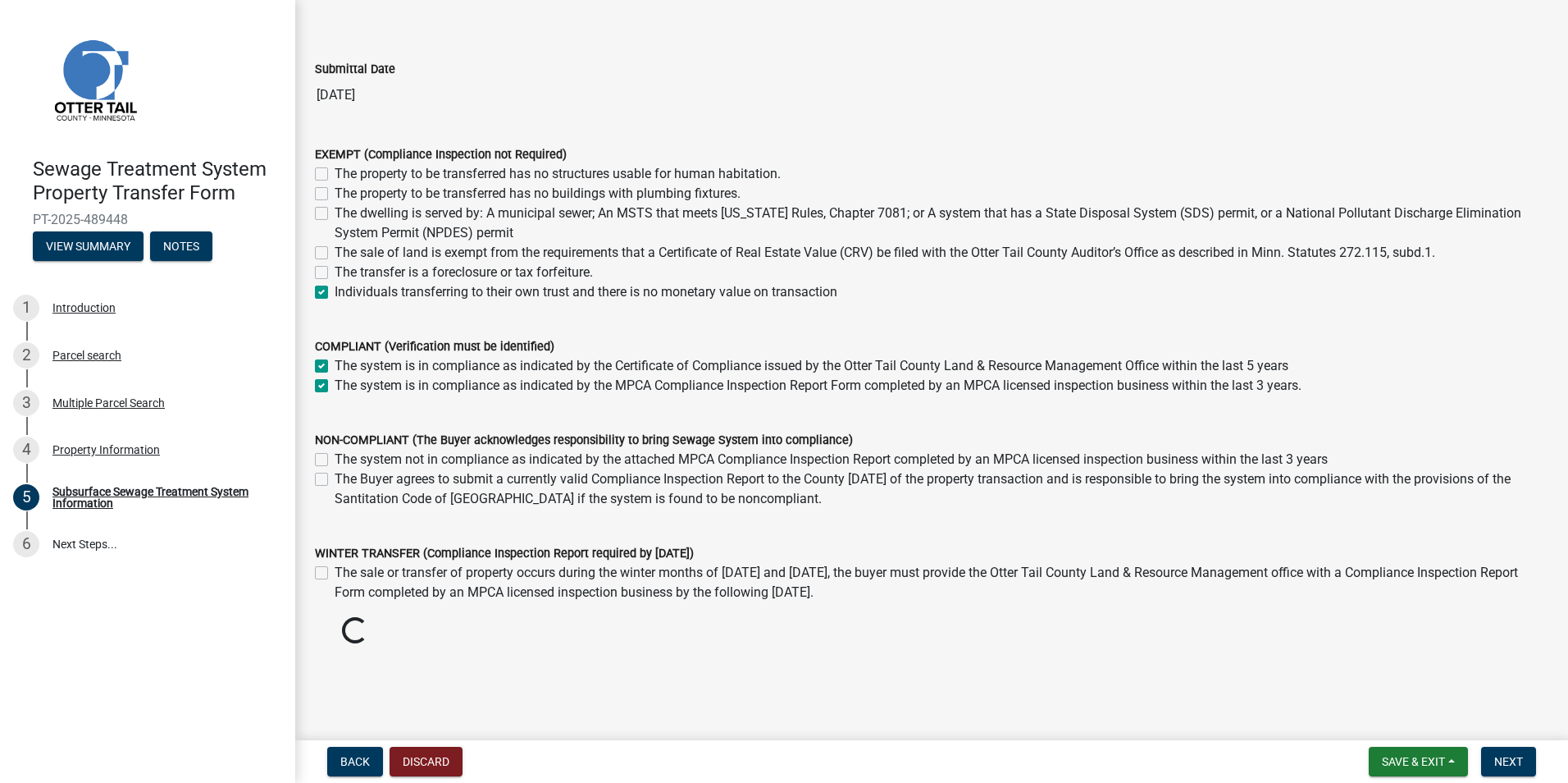
checkbox input "false"
checkbox input "true"
checkbox input "false"
click at [1509, 759] on span "Next" at bounding box center [1509, 761] width 29 height 13
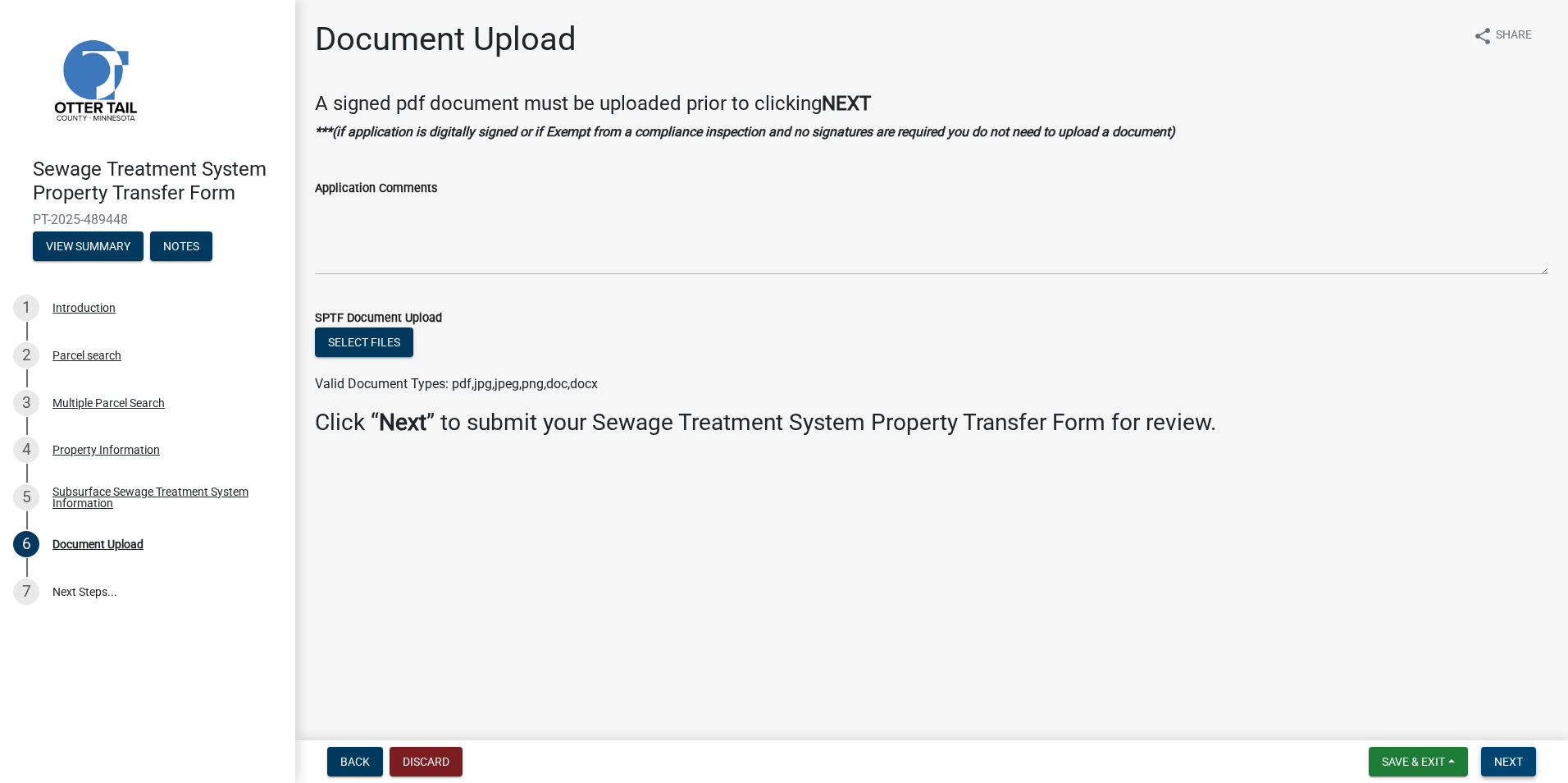
click at [1504, 759] on span "Next" at bounding box center [1509, 761] width 29 height 13
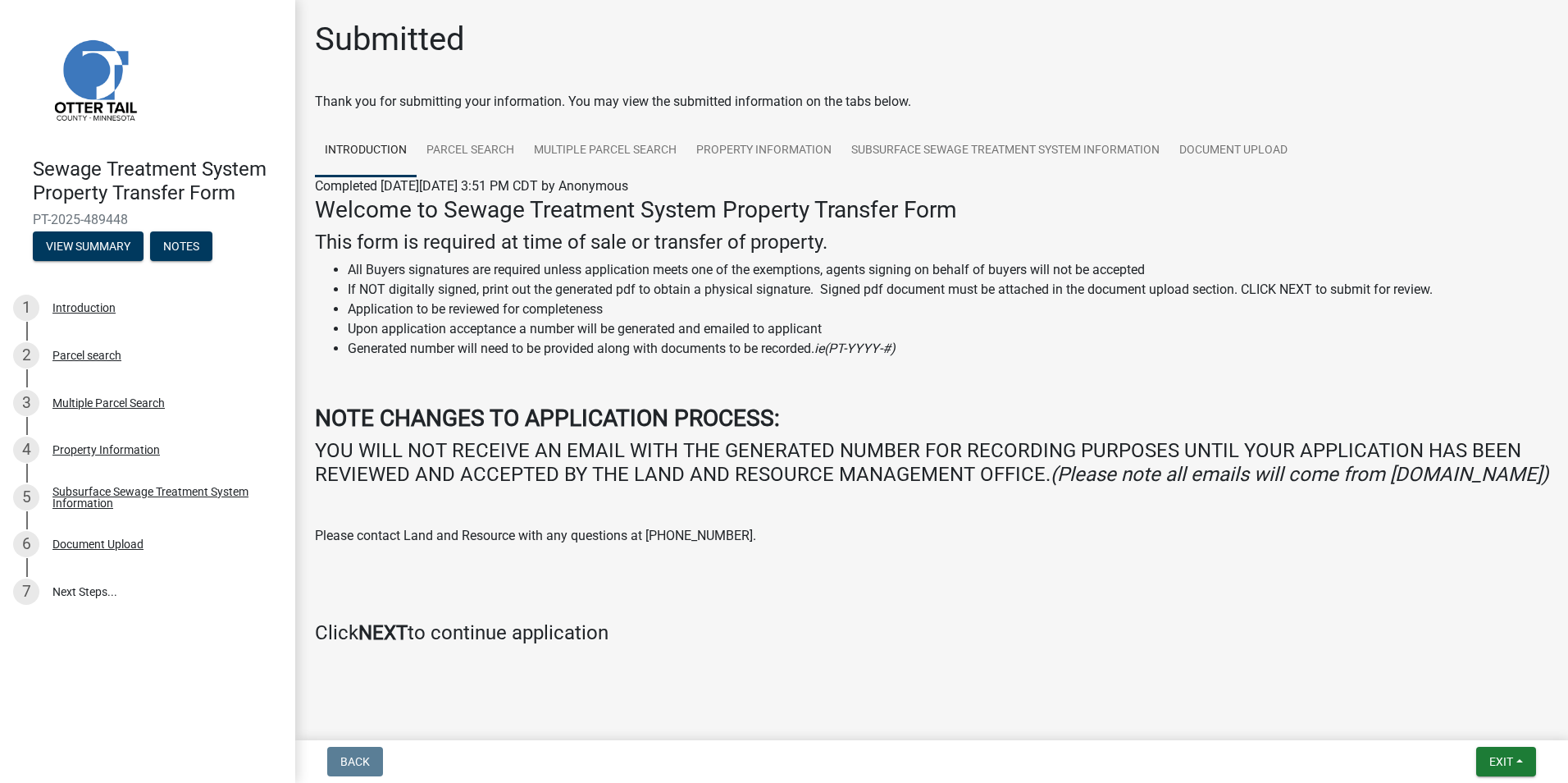
click at [1304, 782] on html "Internet Explorer does NOT work with GeoPermits. Get a new browser for more sec…" at bounding box center [784, 392] width 1568 height 783
click at [1518, 766] on button "Exit" at bounding box center [1506, 761] width 60 height 30
click at [1498, 718] on button "Save & Exit" at bounding box center [1470, 718] width 132 height 39
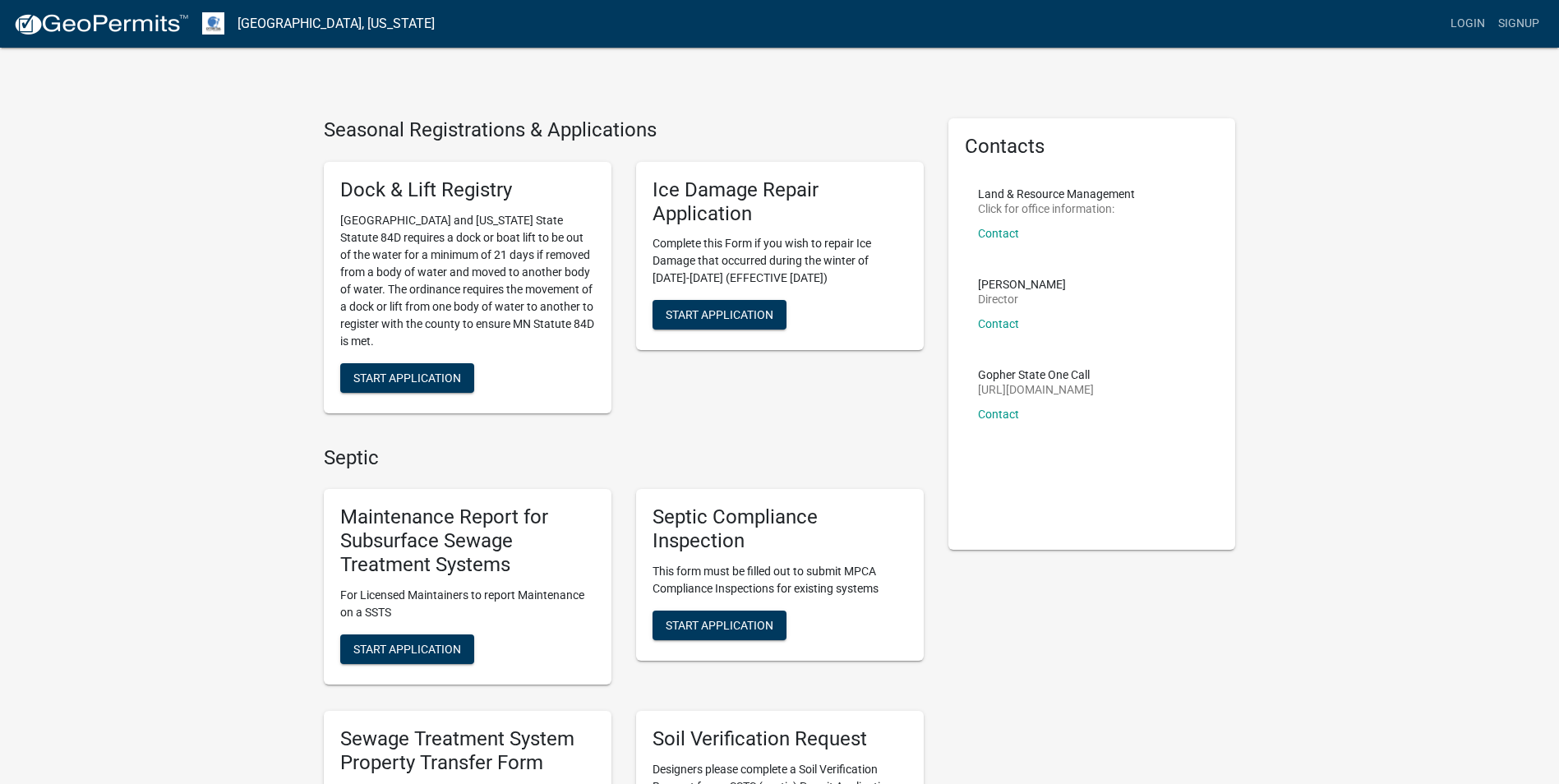
scroll to position [164, 0]
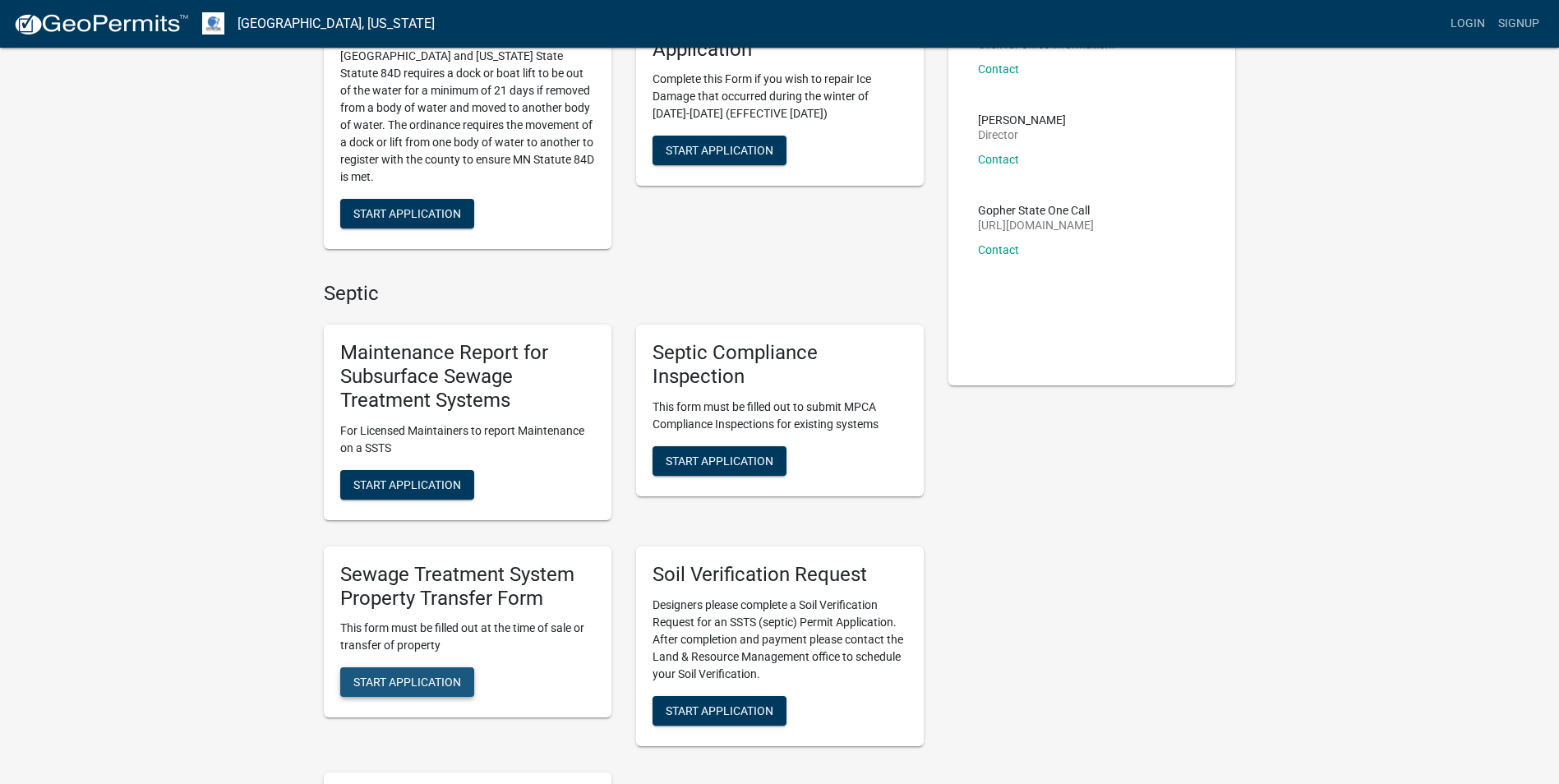
click at [408, 690] on button "Start Application" at bounding box center [407, 682] width 134 height 30
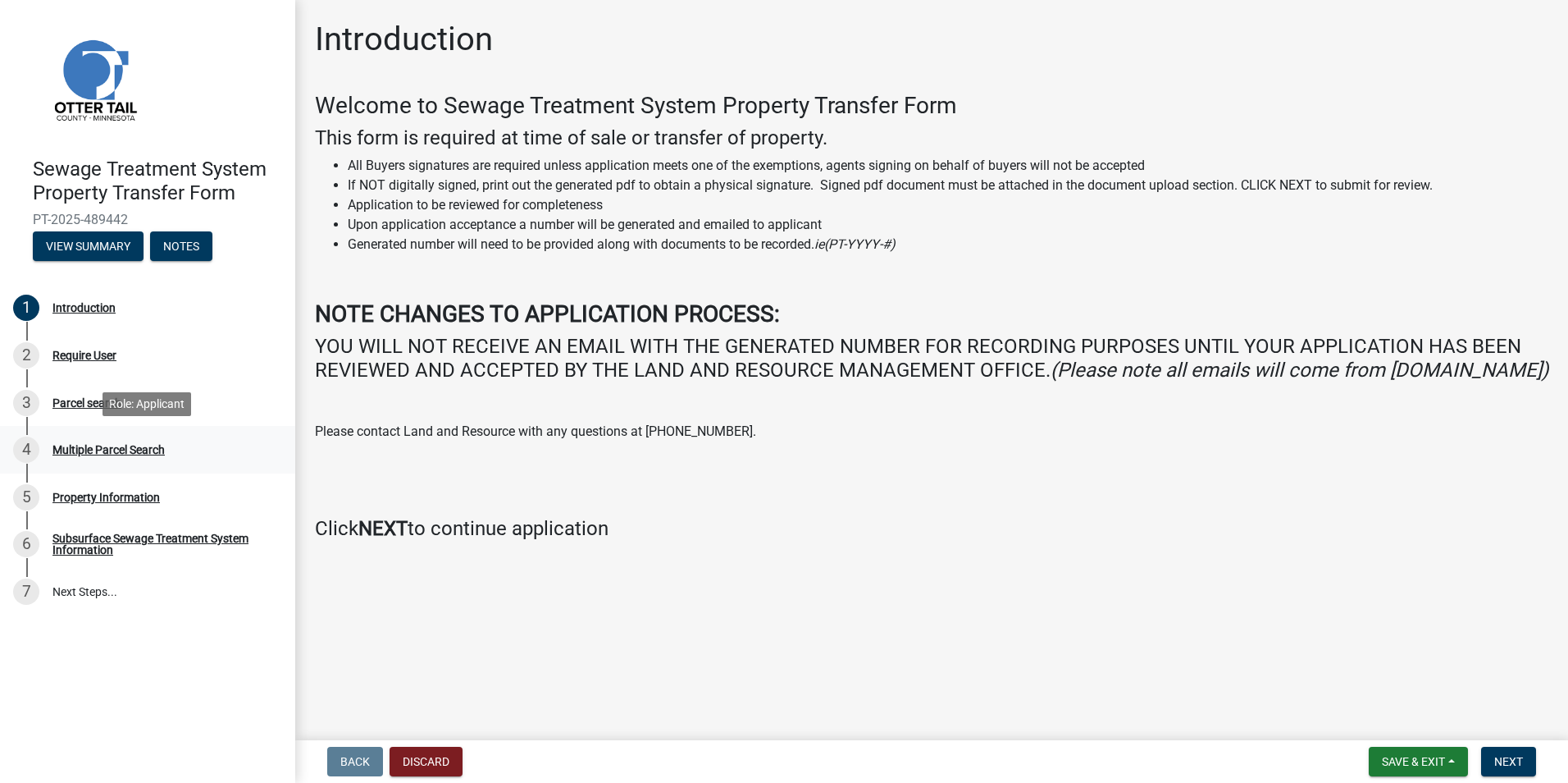
drag, startPoint x: 623, startPoint y: 453, endPoint x: 234, endPoint y: 447, distance: 389.0
click at [234, 447] on div "Sewage Treatment System Property Transfer Form PT-2025-489442 View Summary Note…" at bounding box center [784, 392] width 1568 height 783
click at [764, 511] on h4 at bounding box center [931, 499] width 1233 height 24
click at [820, 474] on p at bounding box center [931, 464] width 1233 height 20
click at [1523, 755] on span "Next" at bounding box center [1509, 761] width 29 height 13
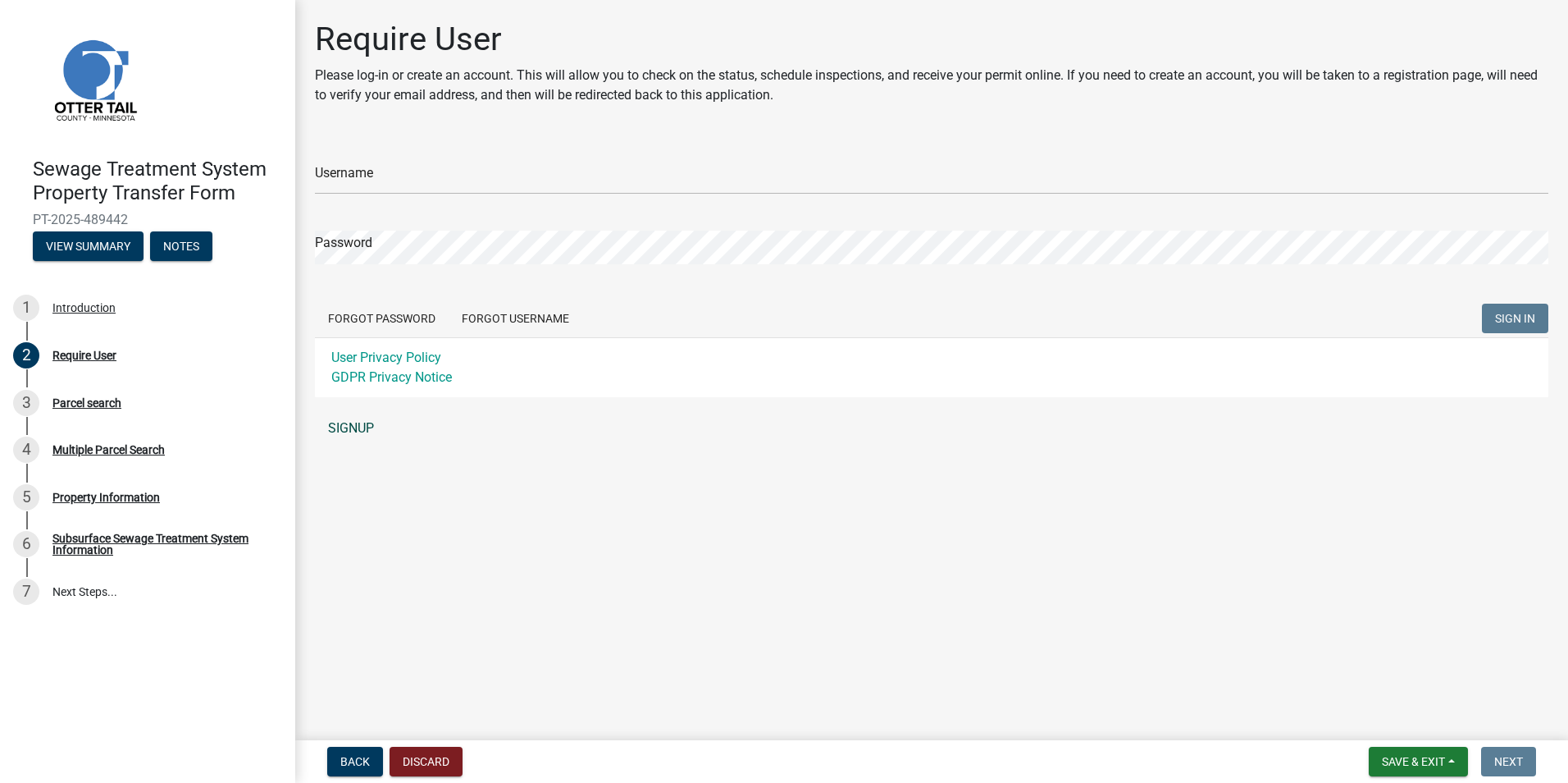
click at [343, 430] on link "SIGNUP" at bounding box center [931, 428] width 1233 height 33
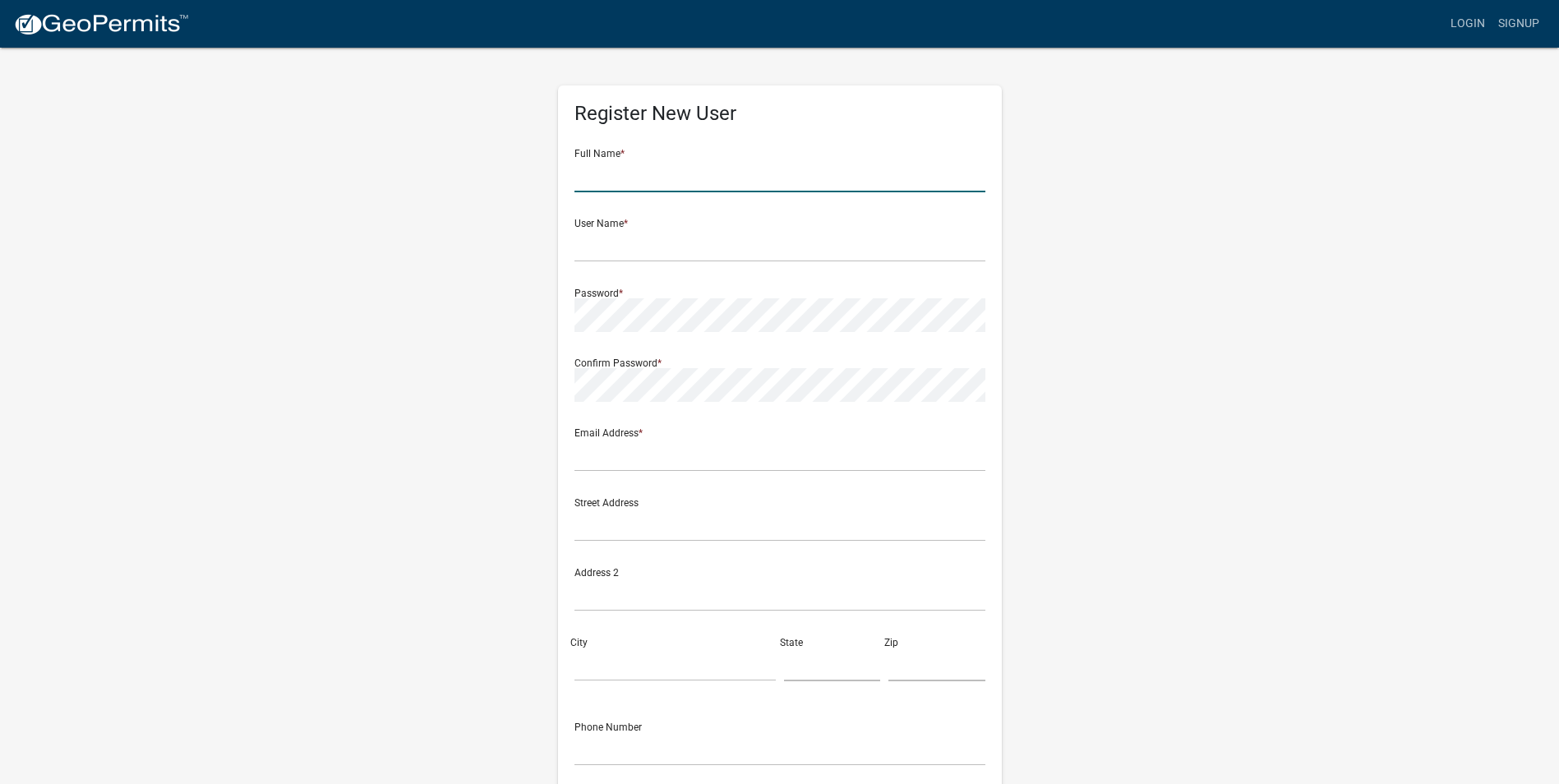
click at [668, 168] on input "text" at bounding box center [780, 175] width 411 height 34
click at [668, 168] on input "Claudia" at bounding box center [780, 175] width 411 height 34
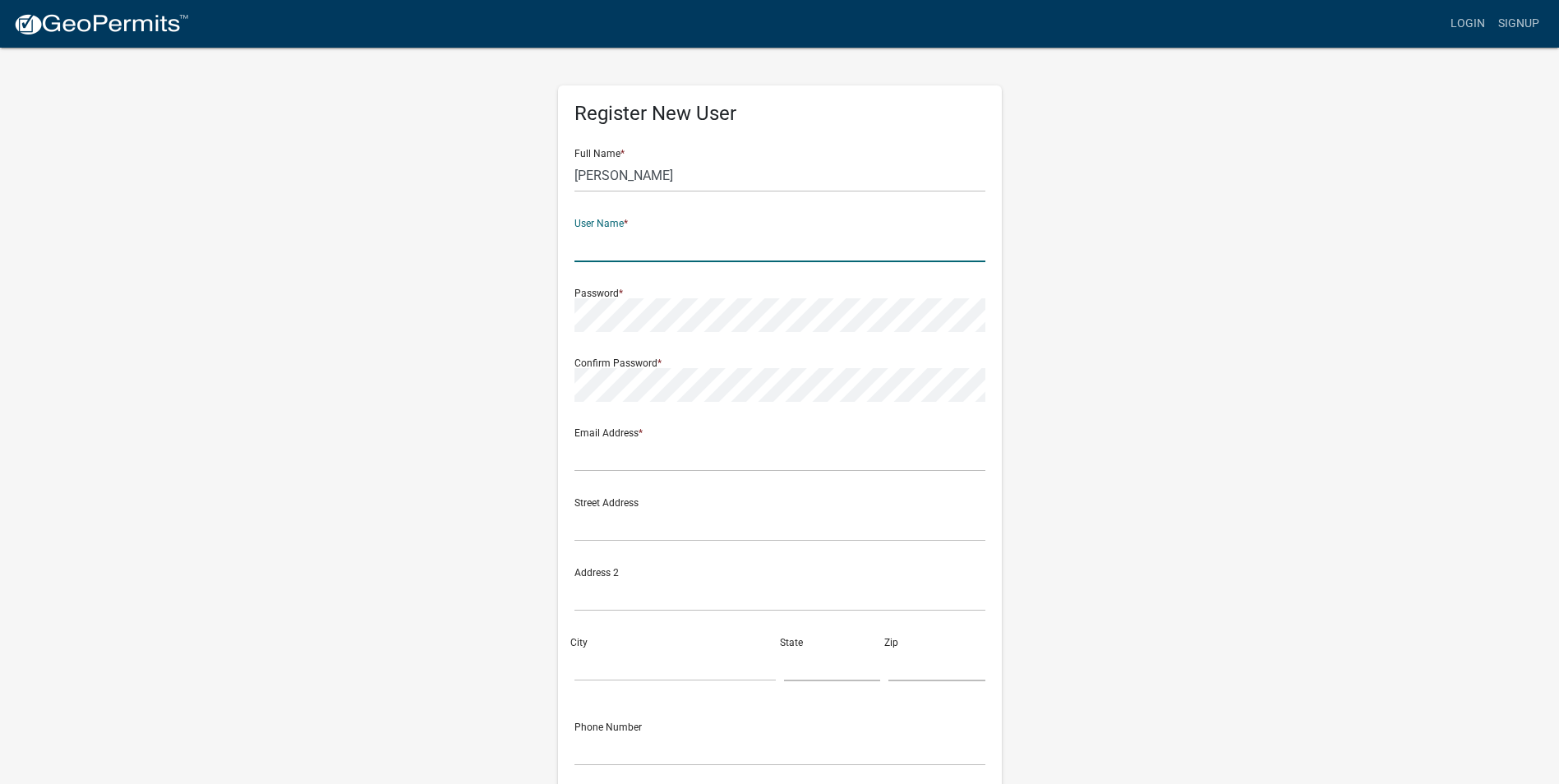
click at [643, 251] on input "text" at bounding box center [780, 245] width 411 height 34
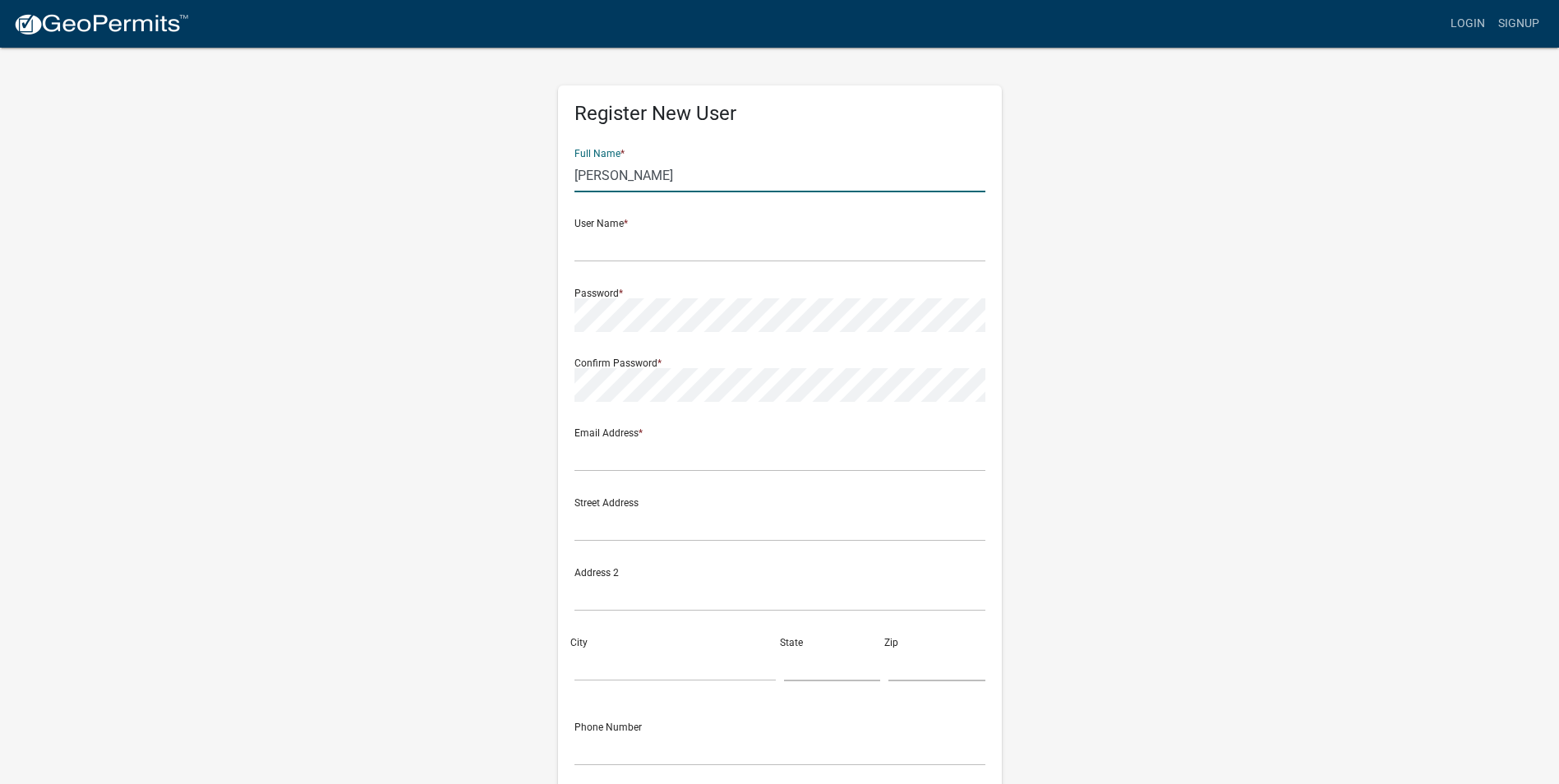
drag, startPoint x: 674, startPoint y: 168, endPoint x: 524, endPoint y: 163, distance: 150.1
click at [524, 163] on div "Register New User Full Name * Claudia Corral User Name * Password * Confirm Pas…" at bounding box center [780, 485] width 937 height 879
type input "Darla Kichor"
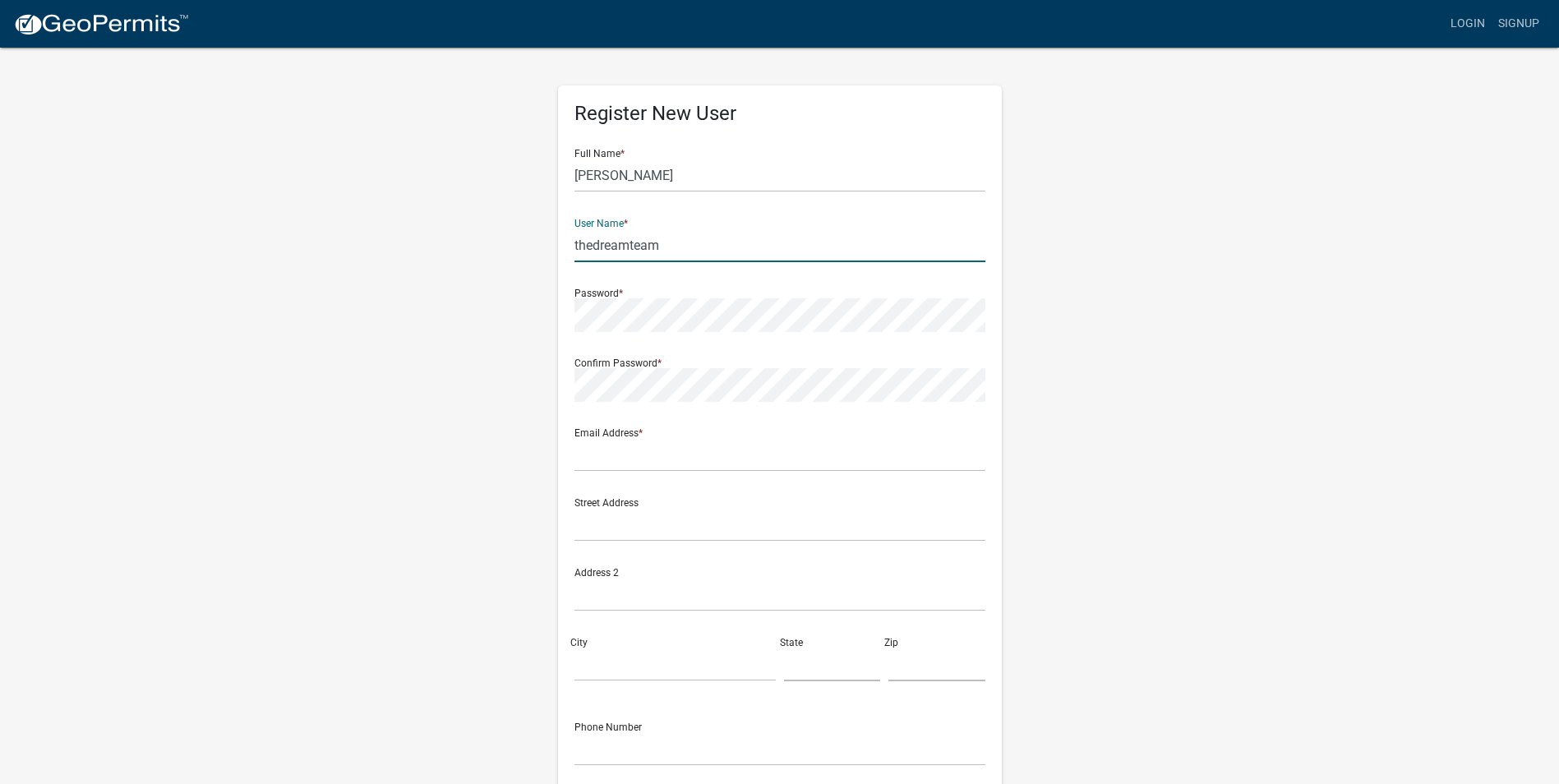
type input "thedreamteam"
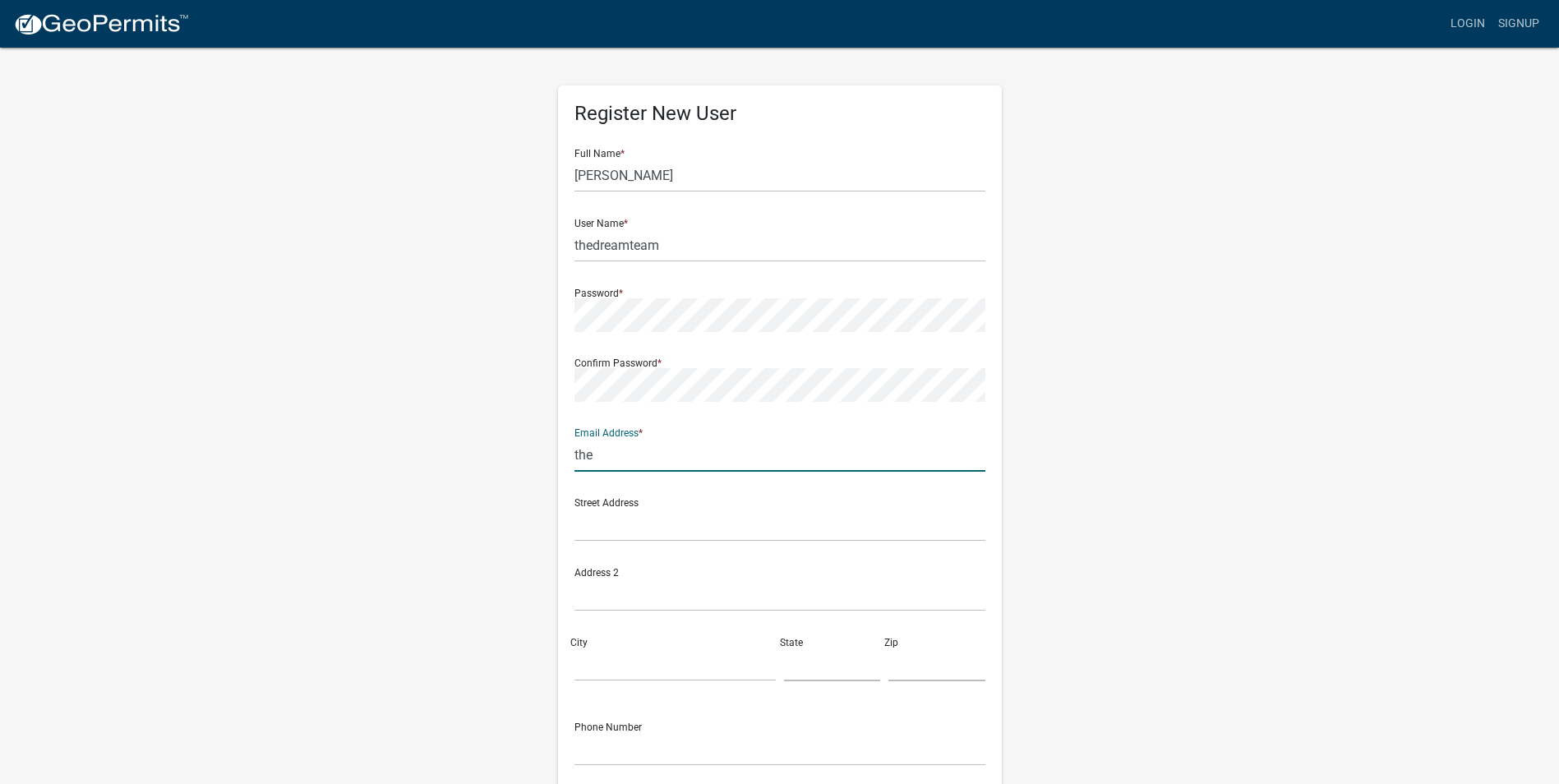
type input "thedreamteam@prclosings.com"
type input "9087 Foothills Blvd"
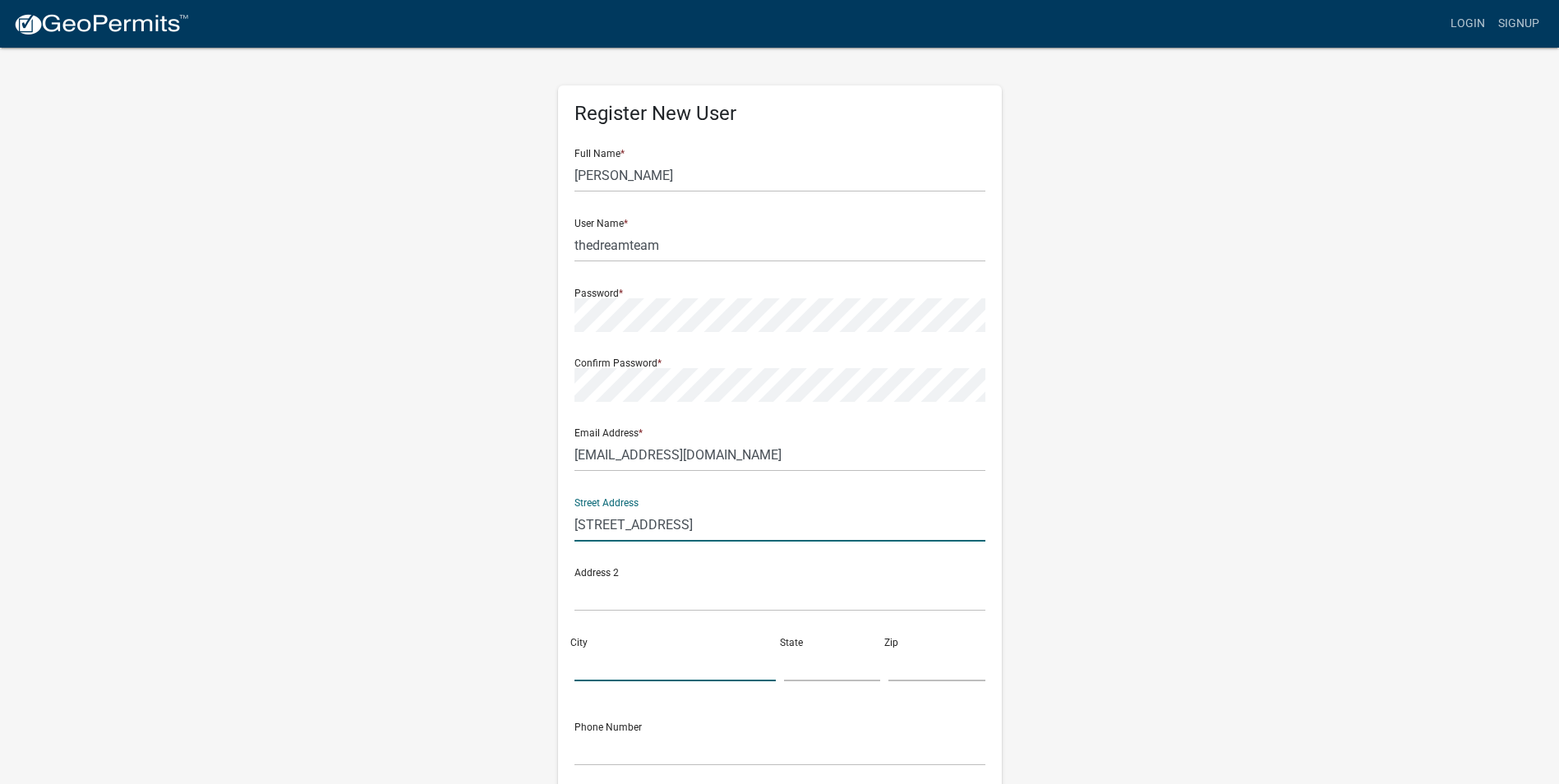
type input "Roseville"
type input "CA"
type input "95747"
type input "8005424113"
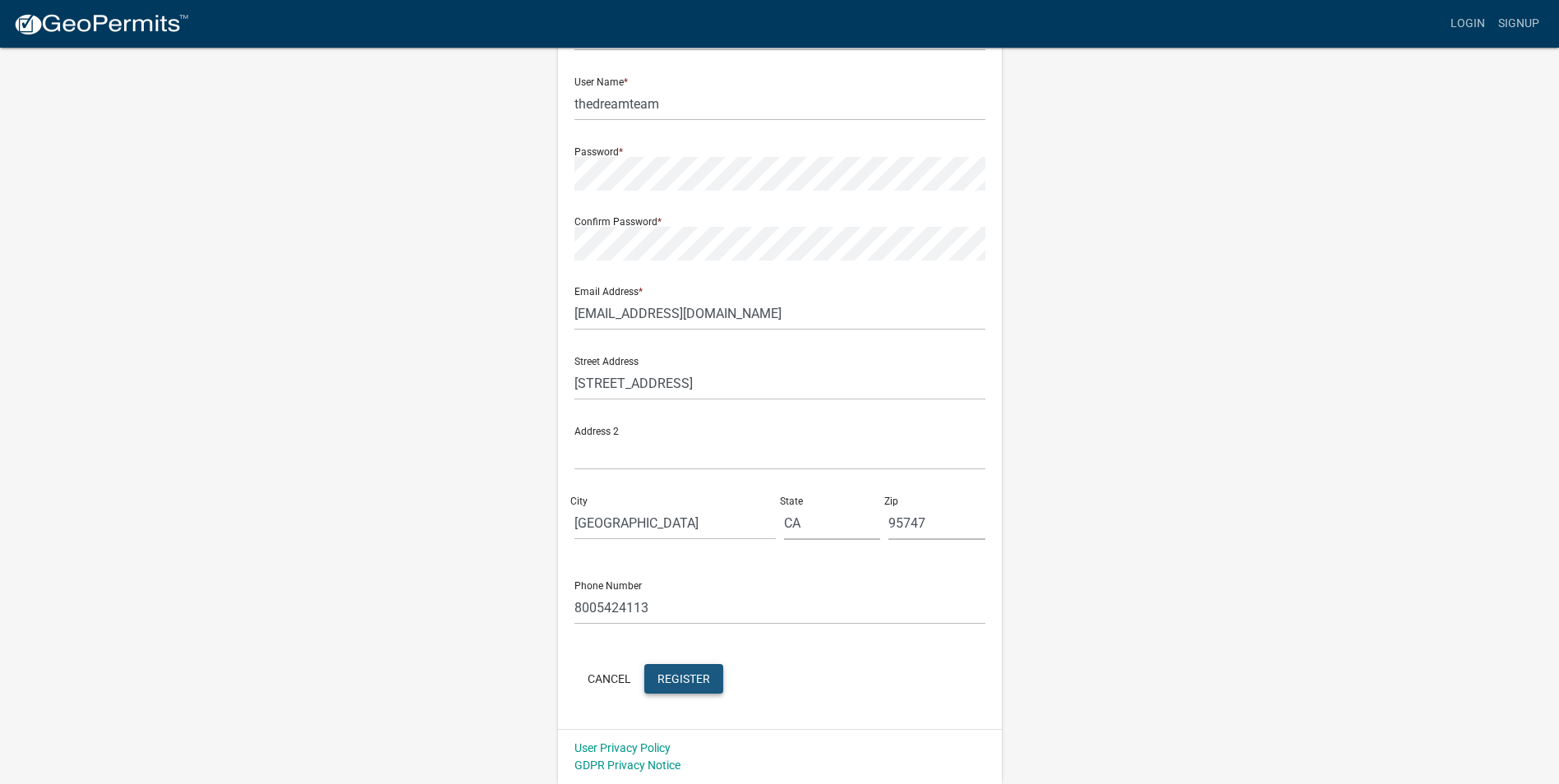
click at [693, 682] on span "Register" at bounding box center [684, 677] width 52 height 13
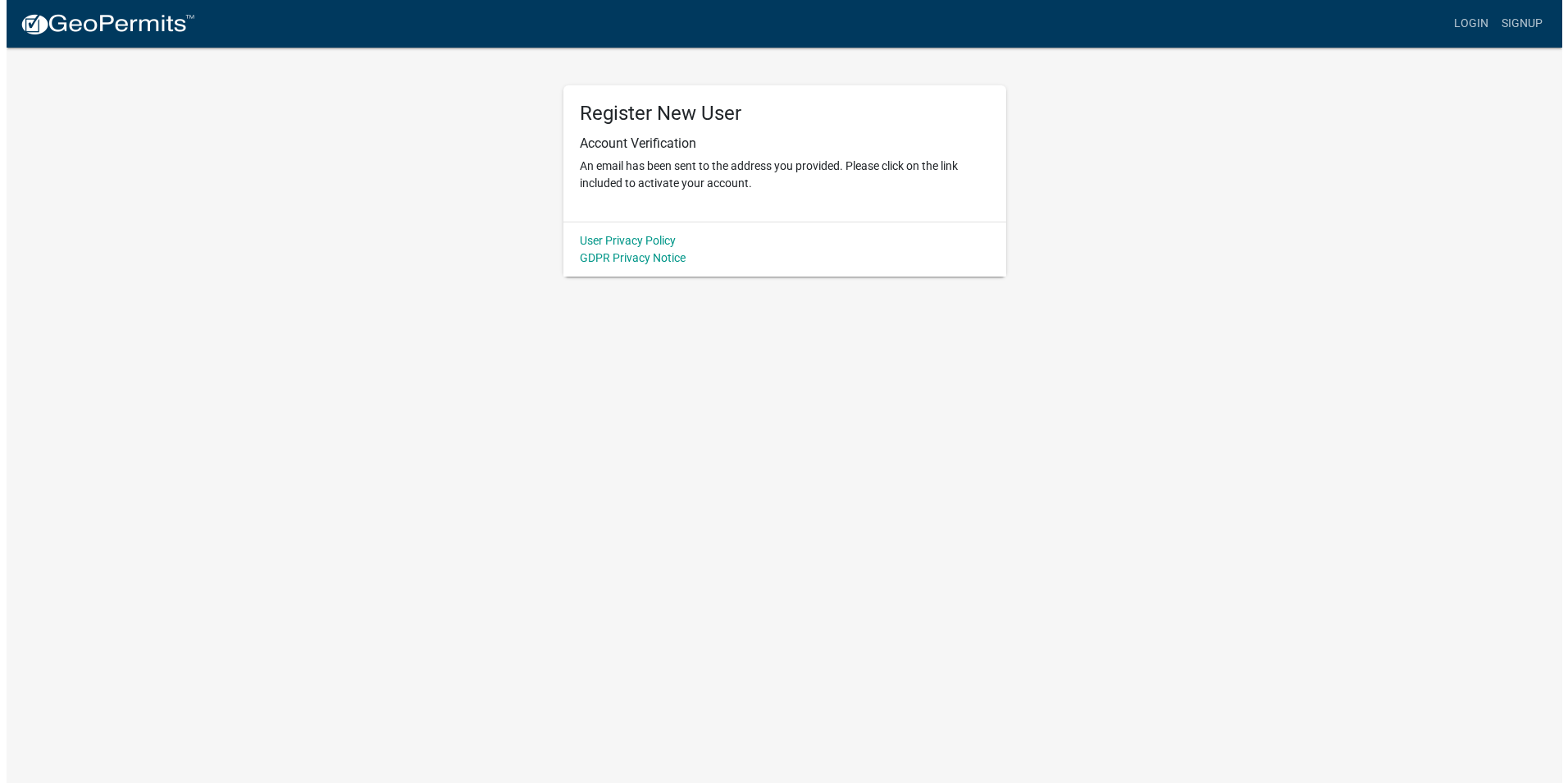
scroll to position [0, 0]
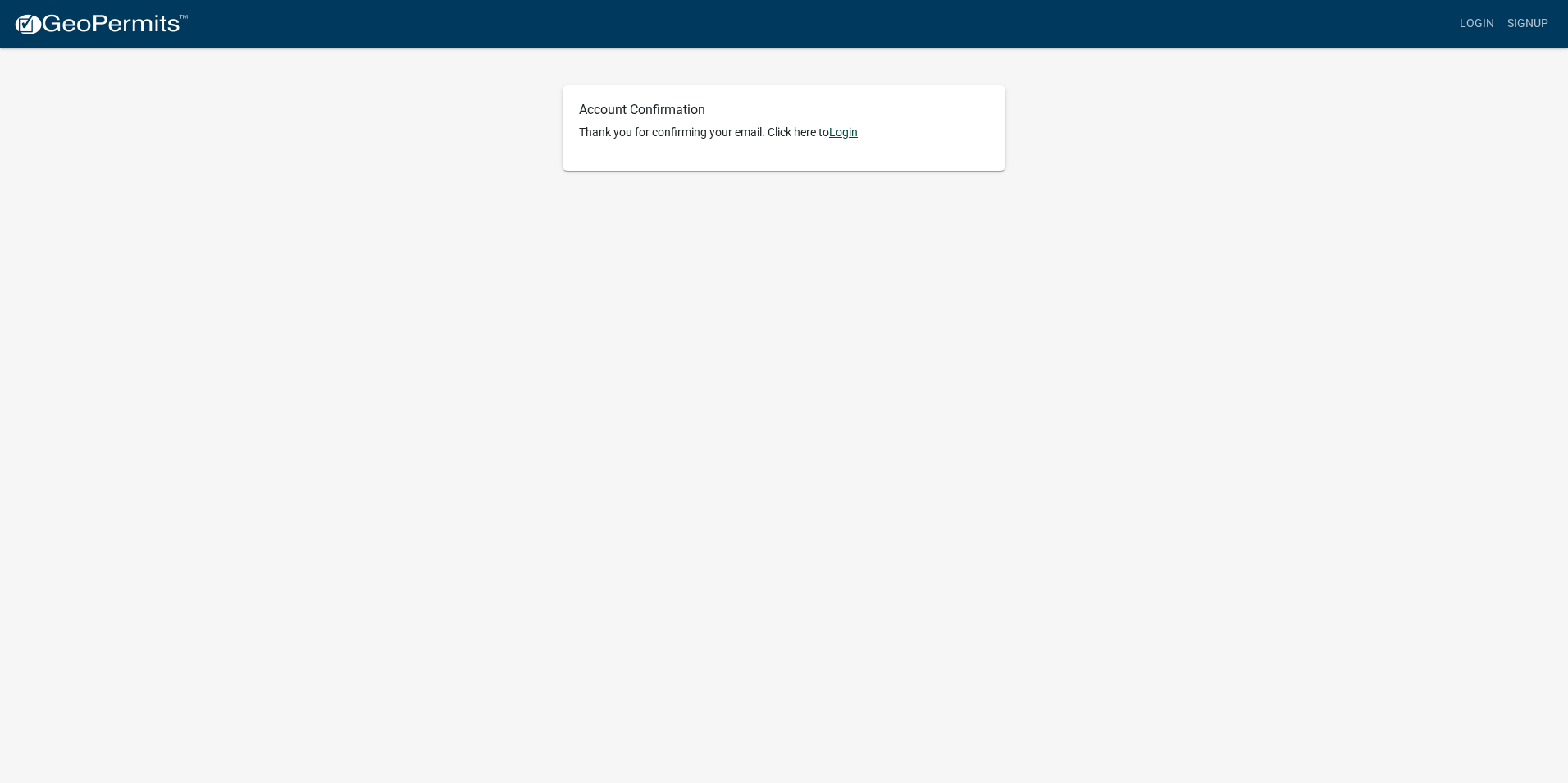
click at [848, 130] on link "Login" at bounding box center [843, 132] width 29 height 13
